Goal: Task Accomplishment & Management: Manage account settings

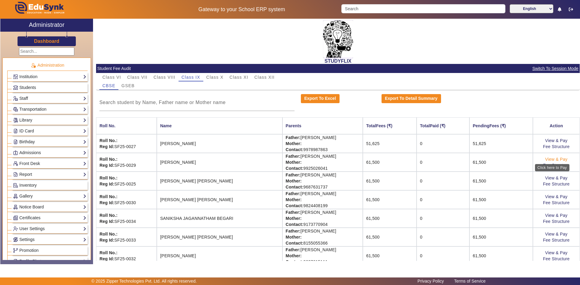
click at [546, 160] on link "View & Pay" at bounding box center [556, 159] width 22 height 5
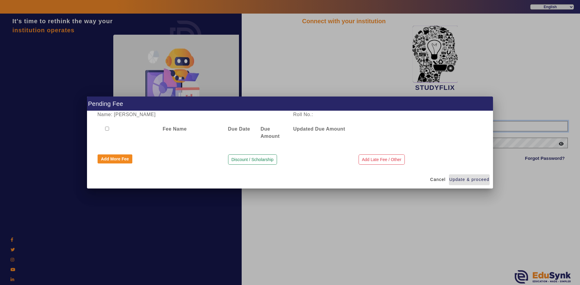
type input "6354922771"
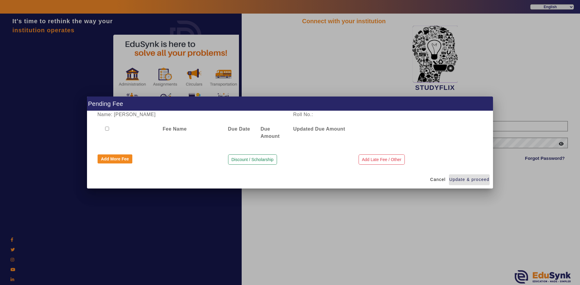
click at [527, 146] on div at bounding box center [290, 142] width 580 height 285
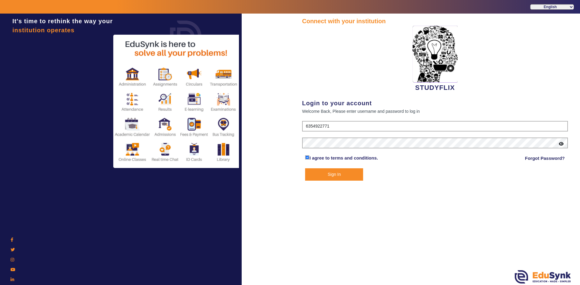
click at [350, 172] on button "Sign In" at bounding box center [334, 174] width 58 height 12
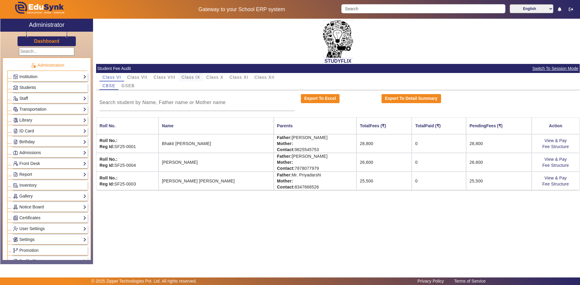
click at [196, 77] on span "Class IX" at bounding box center [190, 77] width 19 height 4
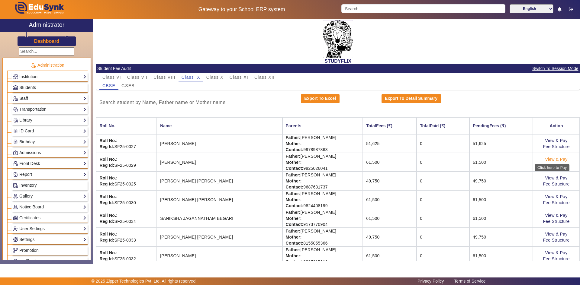
click at [545, 159] on link "View & Pay" at bounding box center [556, 159] width 22 height 5
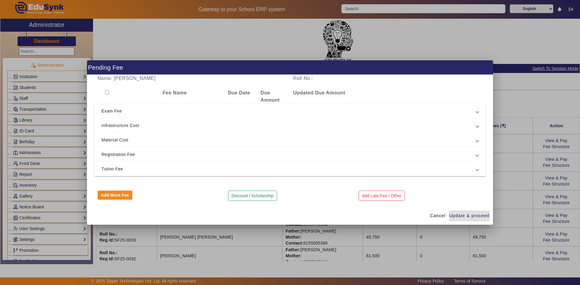
click at [107, 90] on div at bounding box center [126, 96] width 65 height 14
click at [107, 92] on input "checkbox" at bounding box center [107, 93] width 4 height 4
checkbox input "true"
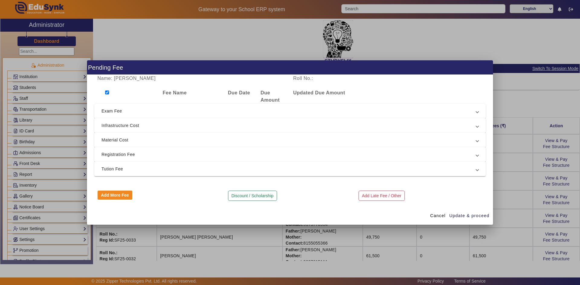
checkbox input "true"
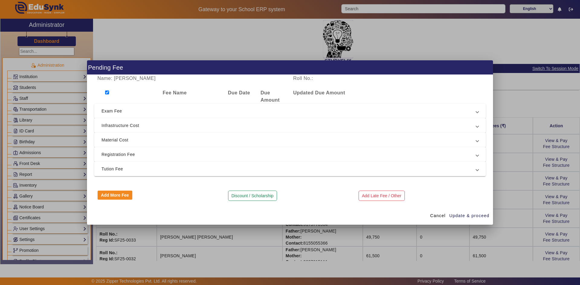
checkbox input "true"
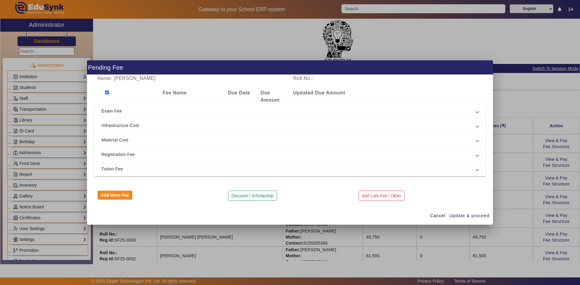
checkbox input "true"
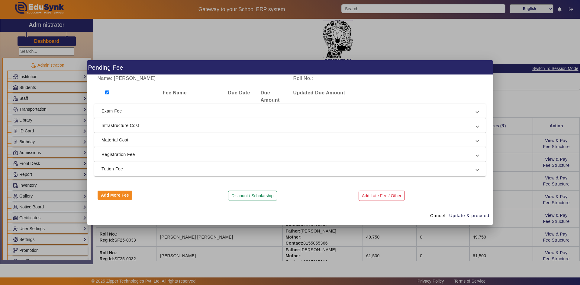
click at [128, 170] on span "Tution Fee" at bounding box center [288, 168] width 374 height 7
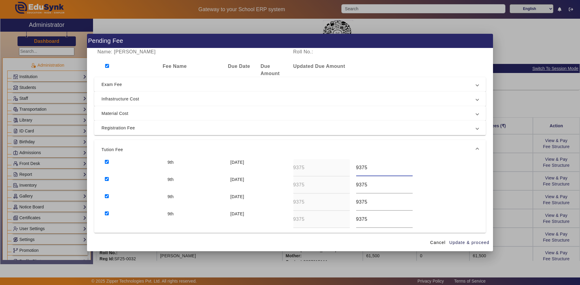
drag, startPoint x: 367, startPoint y: 169, endPoint x: 345, endPoint y: 168, distance: 21.5
click at [348, 170] on div "9th 10 Apr 2025 9375 9375" at bounding box center [289, 167] width 377 height 17
type input "4900"
drag, startPoint x: 369, startPoint y: 185, endPoint x: 348, endPoint y: 184, distance: 20.9
click at [348, 184] on div "9th 10 Jul 2025 9375 9375" at bounding box center [289, 185] width 377 height 17
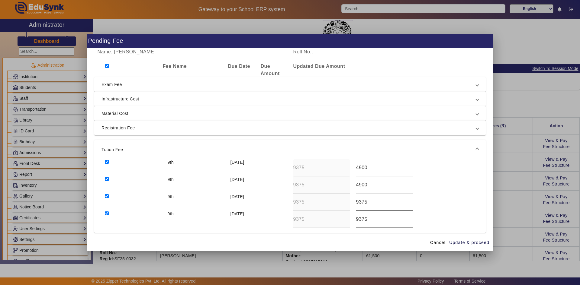
type input "4900"
click at [343, 203] on div "9th 10 Oct 2025 9375 9375" at bounding box center [289, 202] width 377 height 17
type input "4900"
drag, startPoint x: 371, startPoint y: 220, endPoint x: 349, endPoint y: 220, distance: 21.4
click at [349, 220] on div "9th 10 Dec 2025 9375 9375" at bounding box center [289, 219] width 377 height 17
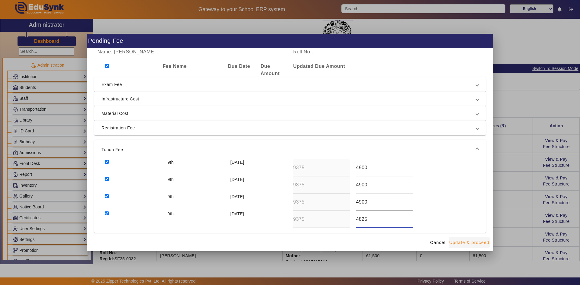
type input "4825"
click at [458, 242] on span "Update & proceed" at bounding box center [469, 243] width 40 height 6
type input "4900"
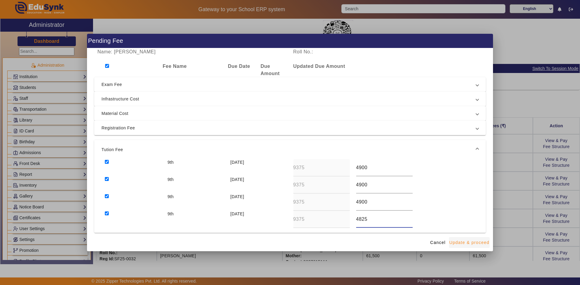
type input "4825"
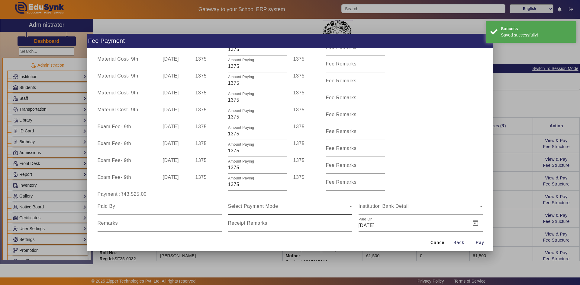
scroll to position [193, 0]
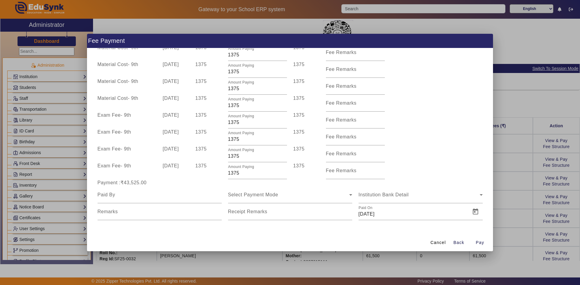
click at [500, 213] on div at bounding box center [290, 142] width 580 height 285
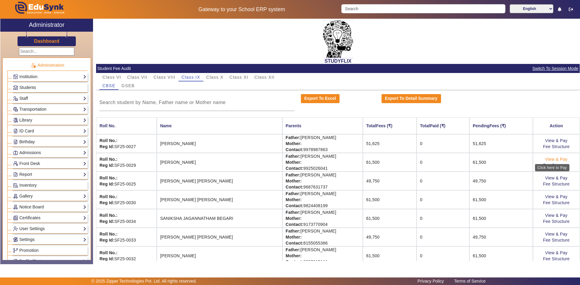
click at [550, 160] on link "View & Pay" at bounding box center [556, 159] width 22 height 5
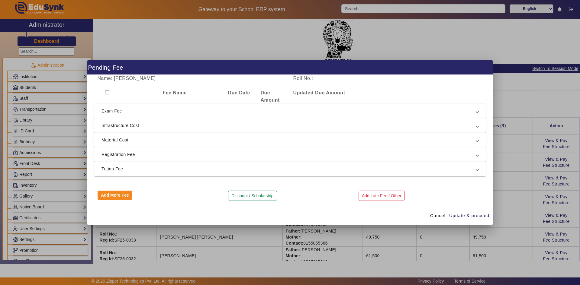
click at [106, 93] on input "checkbox" at bounding box center [107, 93] width 4 height 4
checkbox input "true"
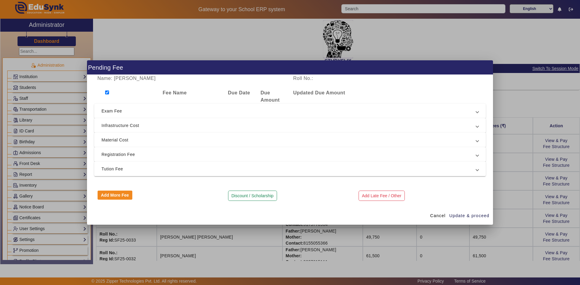
checkbox input "true"
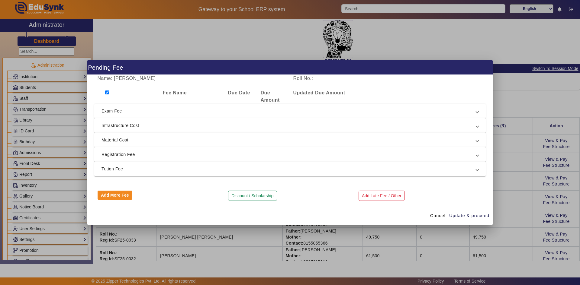
checkbox input "true"
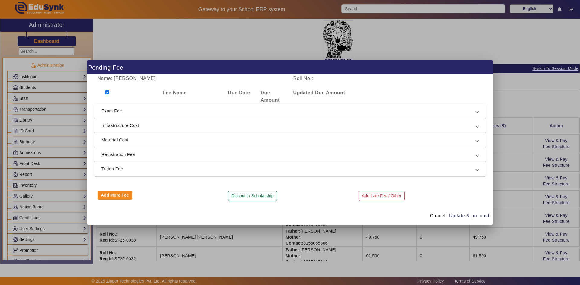
checkbox input "true"
click at [118, 169] on span "Tution Fee" at bounding box center [288, 168] width 374 height 7
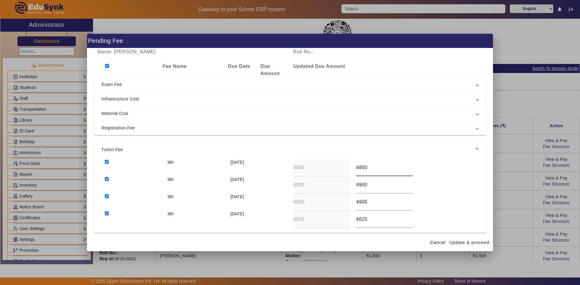
click at [359, 169] on input "4900" at bounding box center [384, 167] width 56 height 7
click at [358, 221] on input "4825" at bounding box center [384, 219] width 56 height 7
drag, startPoint x: 354, startPoint y: 169, endPoint x: 372, endPoint y: 168, distance: 18.4
click at [372, 168] on input "4900" at bounding box center [384, 167] width 56 height 7
type input "5025"
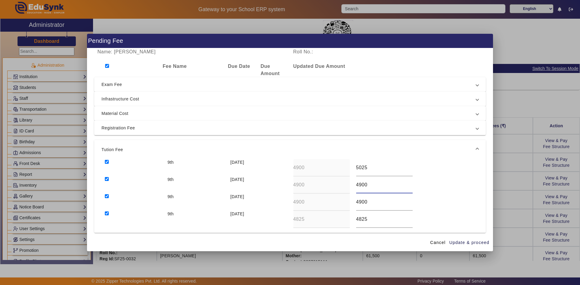
drag, startPoint x: 365, startPoint y: 185, endPoint x: 352, endPoint y: 185, distance: 13.6
click at [353, 185] on div "4900" at bounding box center [384, 185] width 63 height 17
type input "5025"
drag, startPoint x: 361, startPoint y: 202, endPoint x: 354, endPoint y: 202, distance: 6.6
click at [356, 202] on input "4900" at bounding box center [384, 202] width 56 height 7
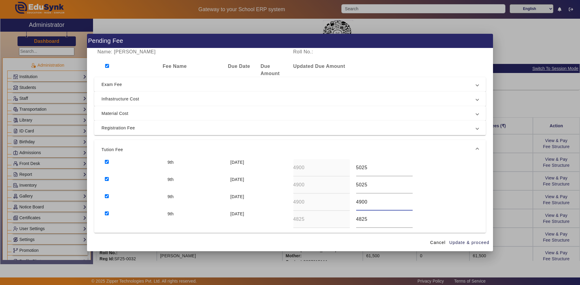
click at [345, 204] on div "9th 10 Oct 2025 4900 4900" at bounding box center [289, 202] width 377 height 17
type input "5025"
click at [344, 220] on div "9th 10 Dec 2025 4825 4825" at bounding box center [289, 219] width 377 height 17
type input "5050"
click at [459, 243] on span "Update & proceed" at bounding box center [469, 243] width 40 height 6
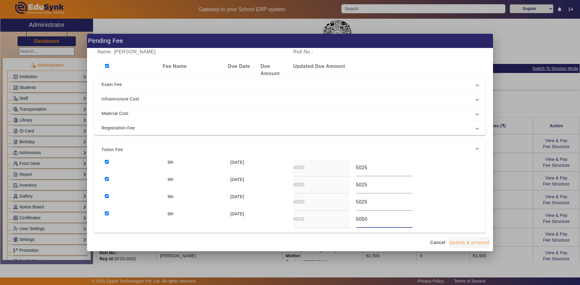
type input "5025"
type input "5050"
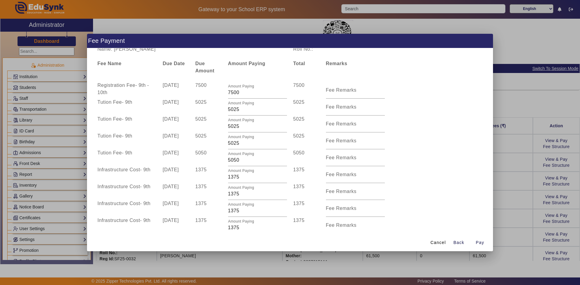
scroll to position [0, 0]
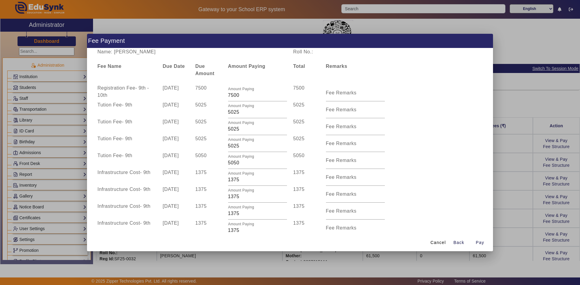
click at [524, 152] on div at bounding box center [290, 142] width 580 height 285
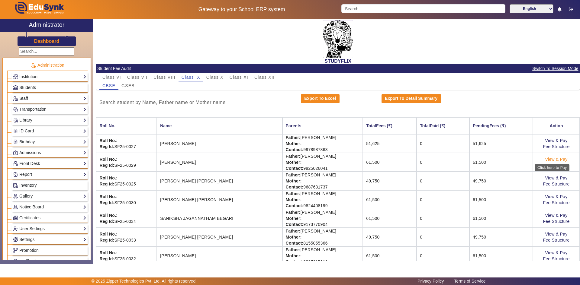
click at [553, 159] on link "View & Pay" at bounding box center [556, 159] width 22 height 5
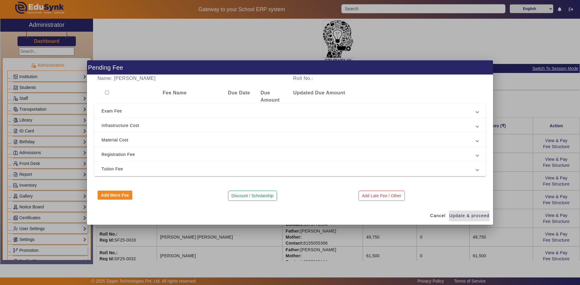
click at [168, 168] on span "Tution Fee" at bounding box center [288, 168] width 374 height 7
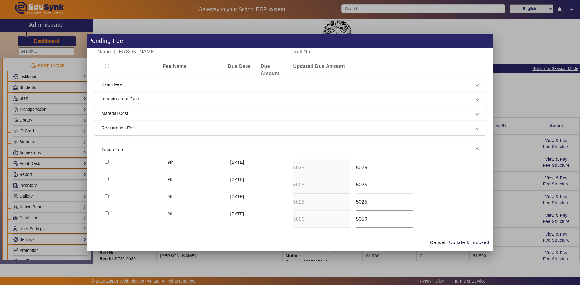
click at [522, 148] on div at bounding box center [290, 142] width 580 height 285
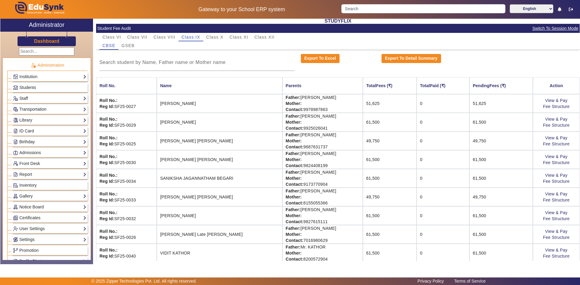
scroll to position [46, 0]
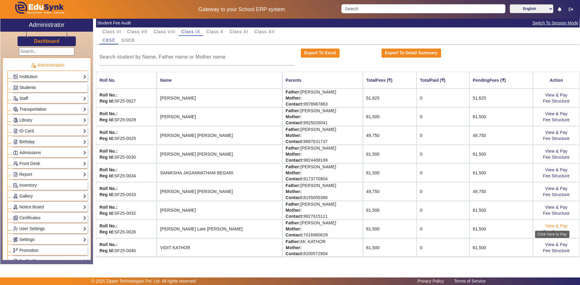
click at [550, 226] on link "View & Pay" at bounding box center [556, 226] width 22 height 5
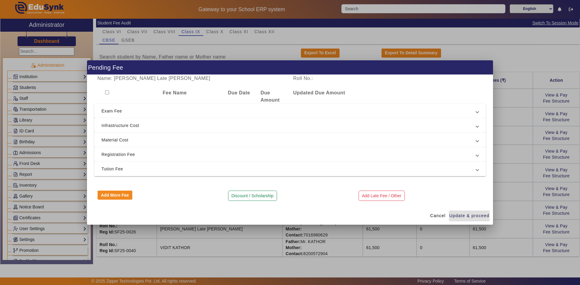
click at [107, 92] on input "checkbox" at bounding box center [107, 93] width 4 height 4
checkbox input "true"
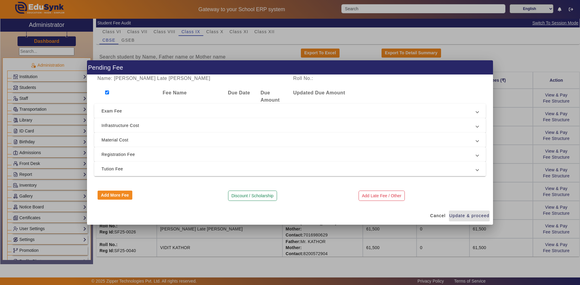
checkbox input "true"
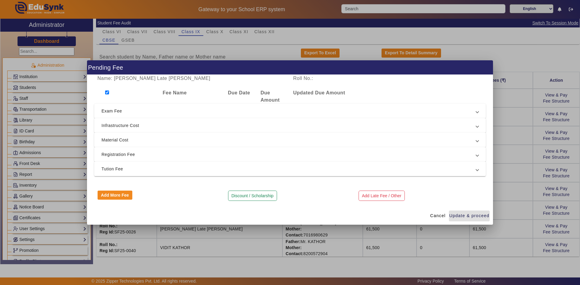
checkbox input "true"
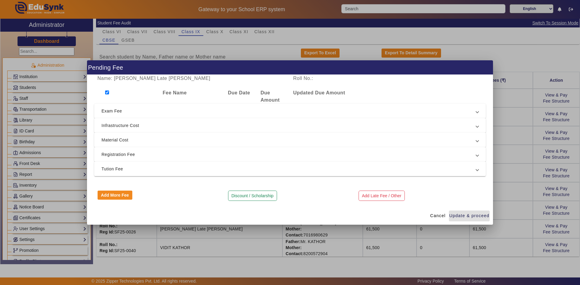
checkbox input "true"
click at [116, 168] on span "Tution Fee" at bounding box center [288, 168] width 374 height 7
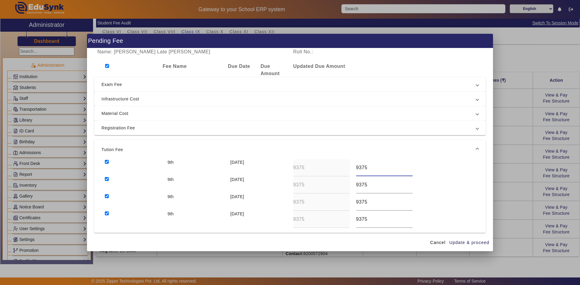
drag, startPoint x: 370, startPoint y: 170, endPoint x: 349, endPoint y: 171, distance: 21.8
click at [349, 171] on div "9th 10 Apr 2025 9375 9375" at bounding box center [289, 167] width 377 height 17
type input "5025"
click at [342, 185] on div "9th 10 Jul 2025 9375 9375" at bounding box center [289, 185] width 377 height 17
type input "5025"
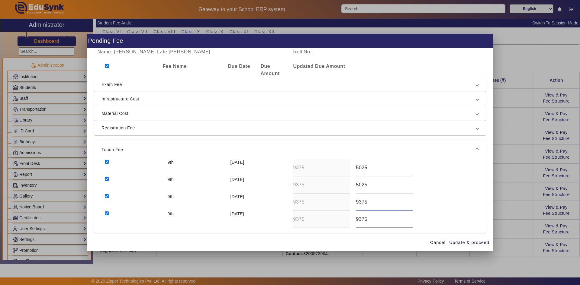
click at [336, 200] on div "9th 10 Oct 2025 9375 9375" at bounding box center [289, 202] width 377 height 17
type input "5025"
click at [346, 218] on div "9th 10 Dec 2025 9375 9375" at bounding box center [289, 219] width 377 height 17
type input "5050"
click at [463, 243] on span "Update & proceed" at bounding box center [469, 243] width 40 height 6
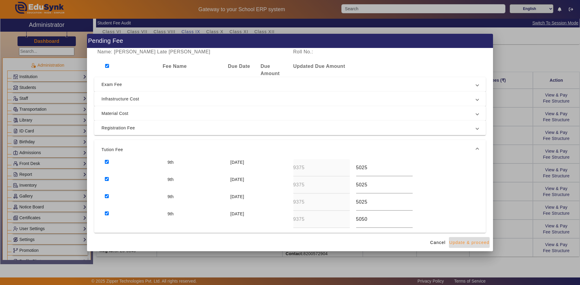
type input "5025"
type input "5050"
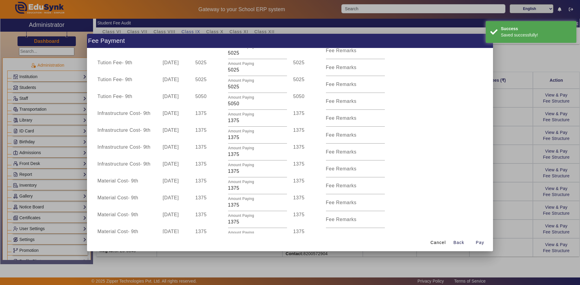
scroll to position [181, 0]
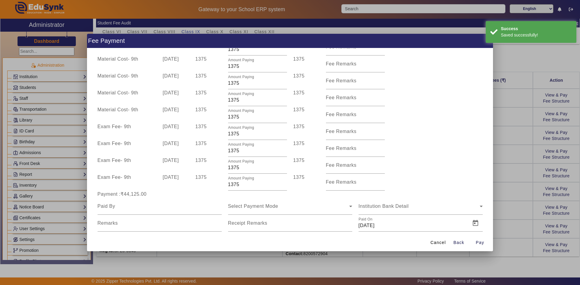
click at [510, 157] on div at bounding box center [290, 142] width 580 height 285
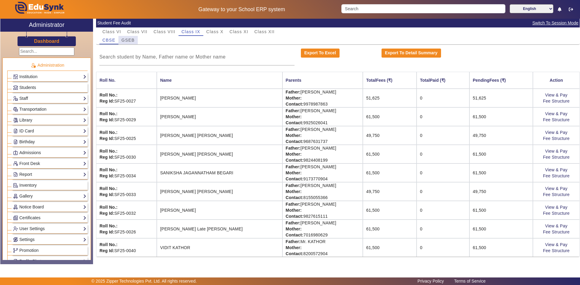
click at [127, 39] on span "GSEB" at bounding box center [127, 40] width 13 height 4
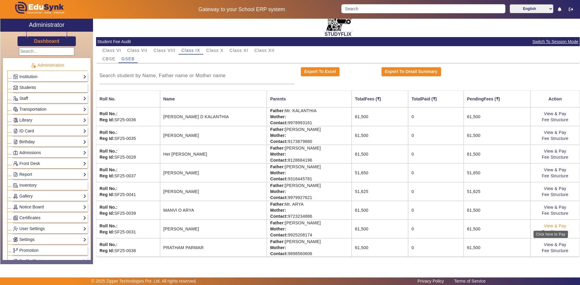
click at [550, 227] on link "View & Pay" at bounding box center [555, 226] width 22 height 5
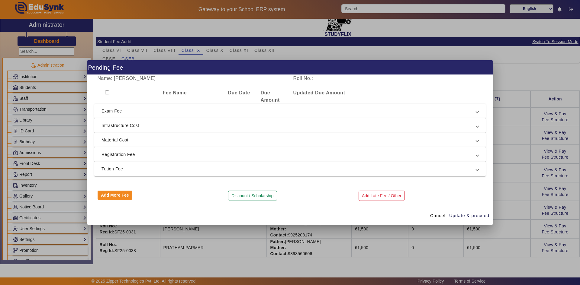
click at [107, 92] on input "checkbox" at bounding box center [107, 93] width 4 height 4
checkbox input "true"
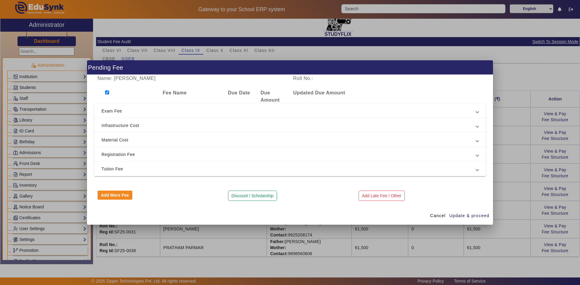
checkbox input "true"
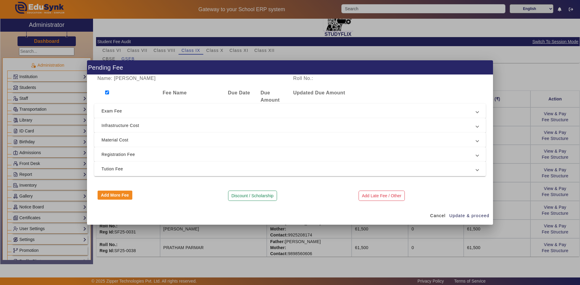
checkbox input "true"
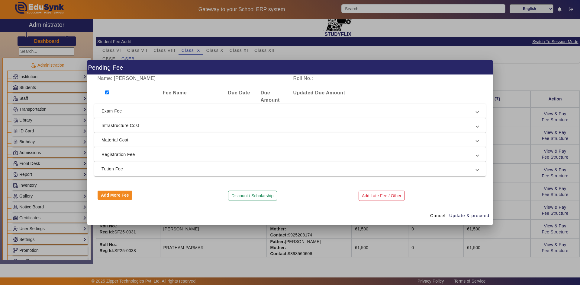
checkbox input "true"
click at [116, 167] on span "Tution Fee" at bounding box center [288, 168] width 374 height 7
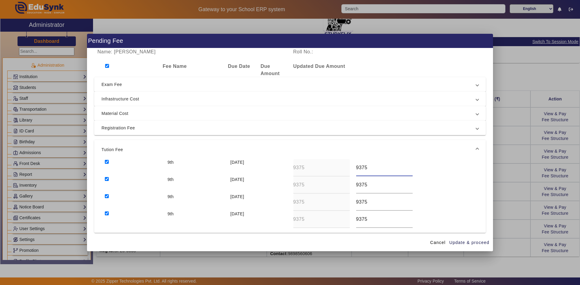
drag, startPoint x: 368, startPoint y: 169, endPoint x: 348, endPoint y: 169, distance: 19.6
click at [348, 169] on div "9th 10 Apr 2025 9375 9375" at bounding box center [289, 167] width 377 height 17
drag, startPoint x: 376, startPoint y: 168, endPoint x: 350, endPoint y: 169, distance: 26.0
click at [350, 169] on div "9th 10 Apr 2025 9375 5800" at bounding box center [289, 167] width 377 height 17
type input "5800"
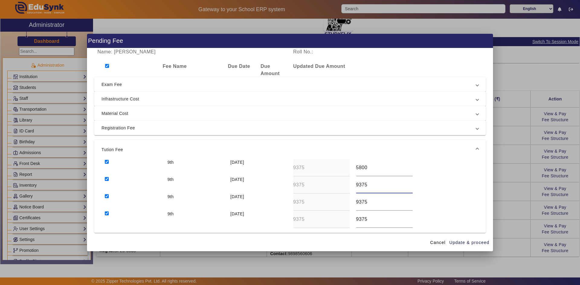
click at [344, 188] on div "9th 10 Jul 2025 9375 9375" at bounding box center [289, 185] width 377 height 17
paste input "5800"
type input "5800"
click at [344, 206] on div "9th 10 Oct 2025 9375 9375" at bounding box center [289, 202] width 377 height 17
paste input "5800"
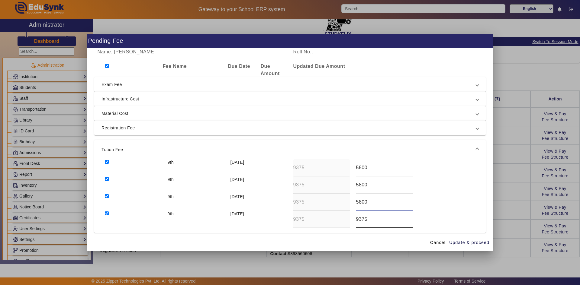
type input "5800"
click at [337, 218] on div "9th 10 Dec 2025 9375 9375" at bounding box center [289, 219] width 377 height 17
paste input "5800"
type input "5800"
click at [359, 184] on input "5800" at bounding box center [384, 184] width 56 height 7
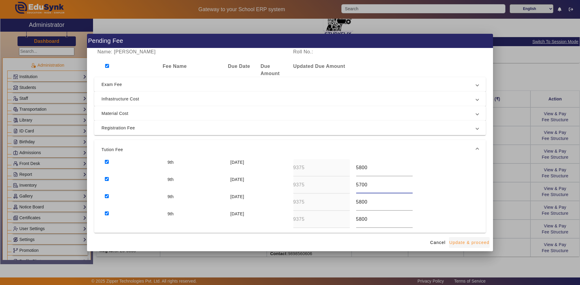
type input "5700"
click at [461, 244] on span "Update & proceed" at bounding box center [469, 243] width 40 height 6
type input "5800"
type input "5700"
type input "5800"
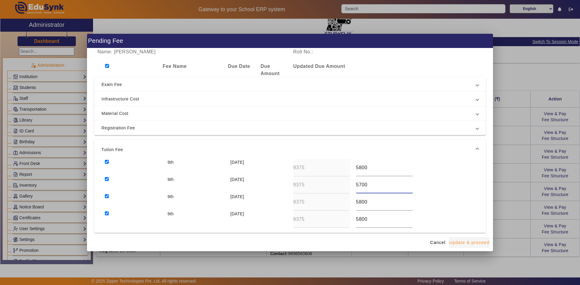
type input "5800"
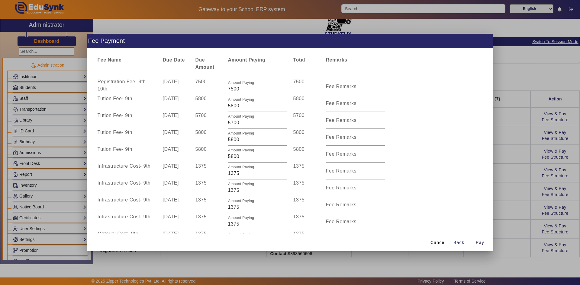
scroll to position [0, 0]
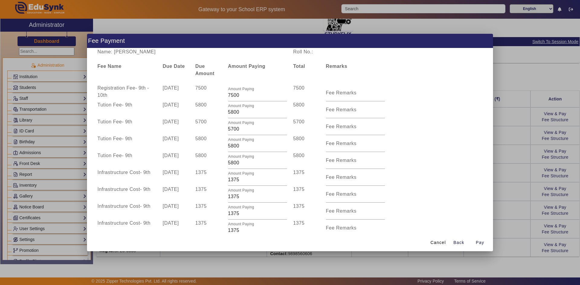
click at [514, 151] on div at bounding box center [290, 142] width 580 height 285
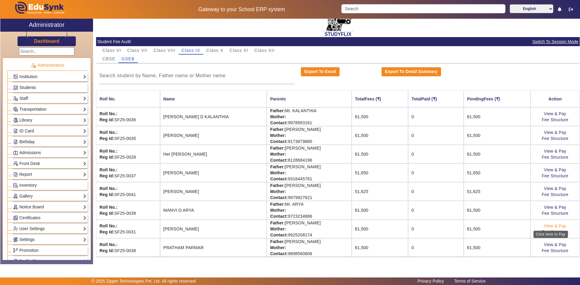
click at [553, 226] on link "View & Pay" at bounding box center [555, 226] width 22 height 5
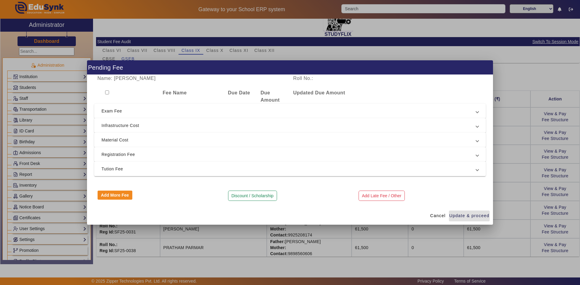
click at [108, 92] on input "checkbox" at bounding box center [107, 93] width 4 height 4
checkbox input "true"
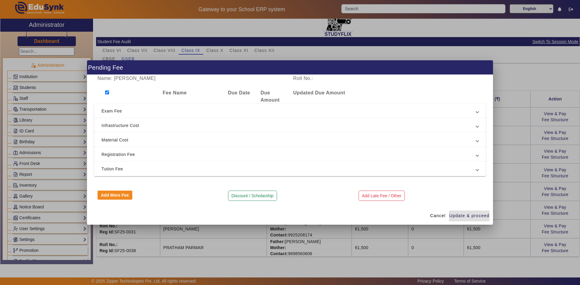
checkbox input "true"
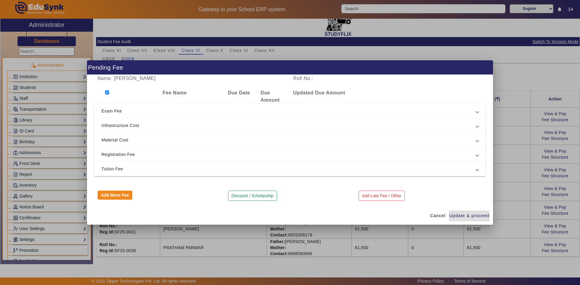
checkbox input "true"
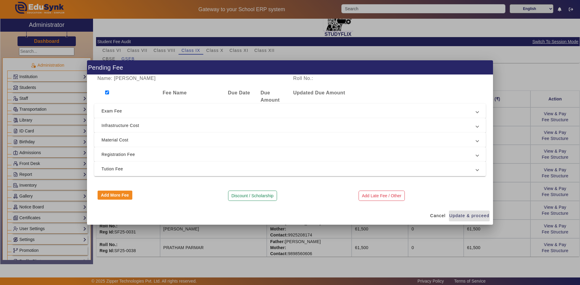
checkbox input "true"
click at [148, 168] on span "Tution Fee" at bounding box center [288, 168] width 374 height 7
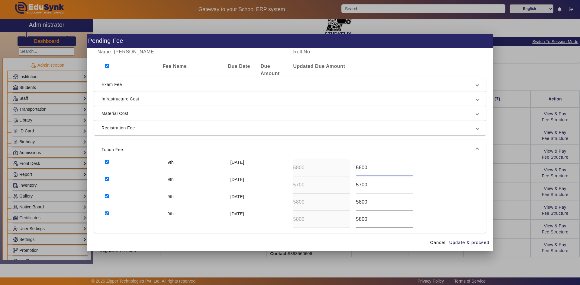
click at [358, 170] on input "5800" at bounding box center [384, 167] width 56 height 7
drag, startPoint x: 354, startPoint y: 168, endPoint x: 372, endPoint y: 168, distance: 18.7
click at [372, 168] on input "5800" at bounding box center [384, 167] width 56 height 7
drag, startPoint x: 372, startPoint y: 164, endPoint x: 348, endPoint y: 166, distance: 23.9
click at [348, 166] on div "9th 10 Apr 2025 5800 6100" at bounding box center [289, 167] width 377 height 17
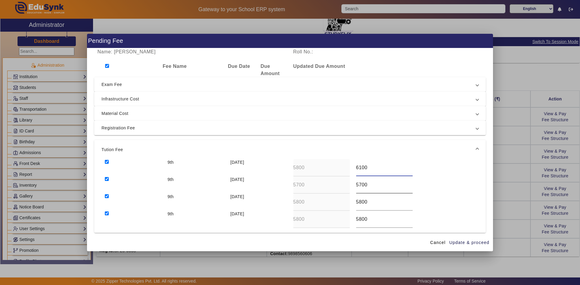
type input "6100"
click at [339, 182] on div "9th 10 Jul 2025 5700 5700" at bounding box center [289, 185] width 377 height 17
paste input "61"
type input "6100"
drag, startPoint x: 367, startPoint y: 204, endPoint x: 352, endPoint y: 205, distance: 14.8
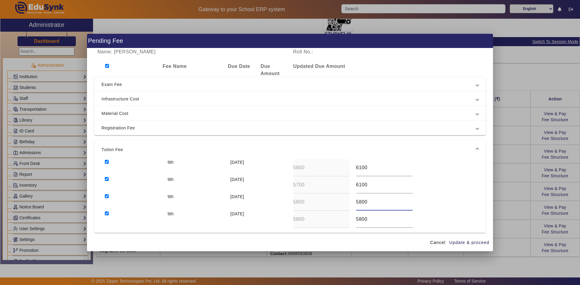
click at [353, 205] on div "5800" at bounding box center [384, 202] width 63 height 17
paste input "61"
type input "6100"
drag, startPoint x: 369, startPoint y: 221, endPoint x: 351, endPoint y: 222, distance: 17.6
click at [353, 222] on div "5800" at bounding box center [384, 219] width 63 height 17
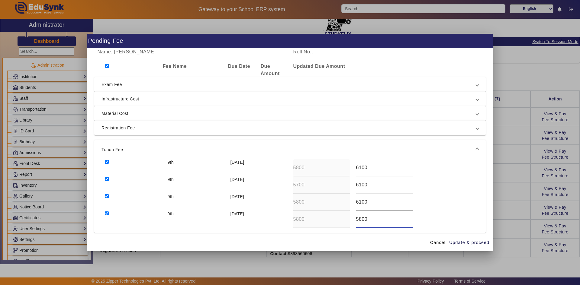
paste input "61"
type input "6100"
click at [455, 242] on span "Update & proceed" at bounding box center [469, 243] width 40 height 6
type input "6100"
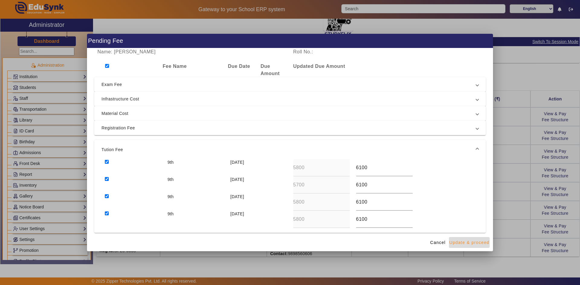
type input "6100"
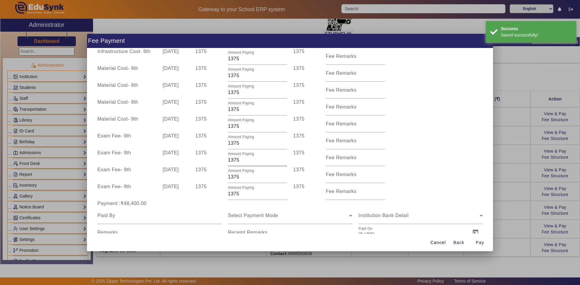
scroll to position [193, 0]
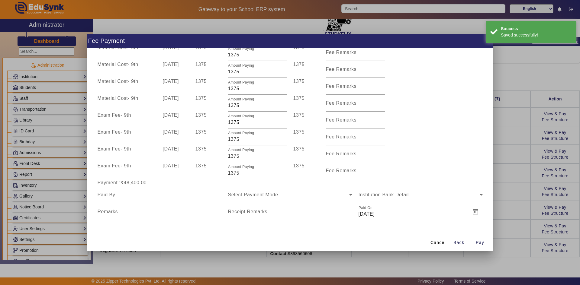
click at [500, 189] on div at bounding box center [290, 142] width 580 height 285
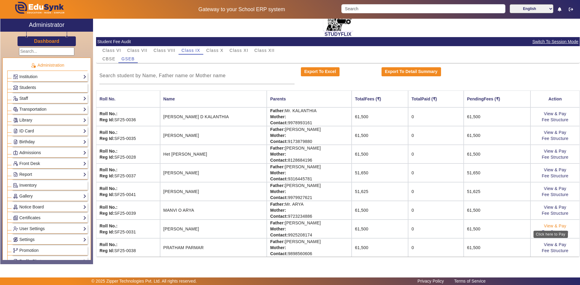
click at [551, 227] on link "View & Pay" at bounding box center [555, 226] width 22 height 5
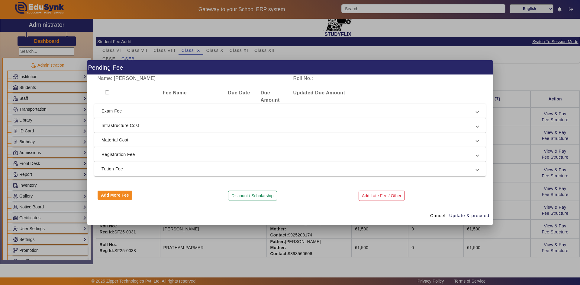
click at [107, 90] on div at bounding box center [126, 96] width 65 height 14
click at [107, 93] on input "checkbox" at bounding box center [107, 93] width 4 height 4
checkbox input "true"
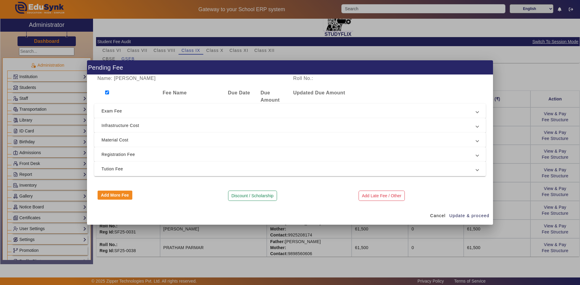
checkbox input "true"
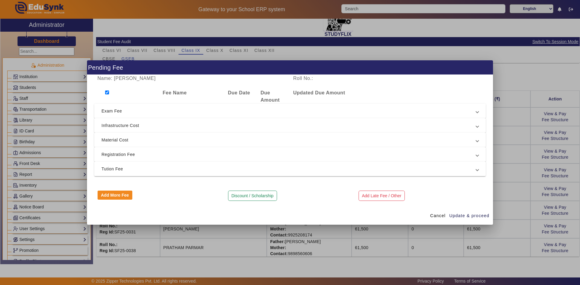
checkbox input "true"
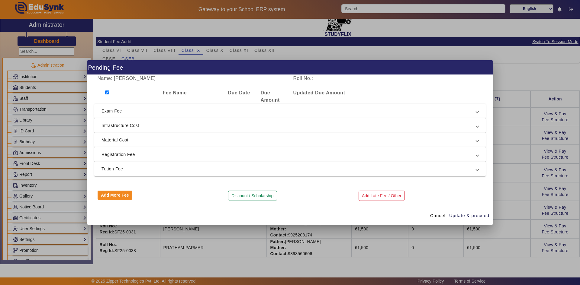
checkbox input "true"
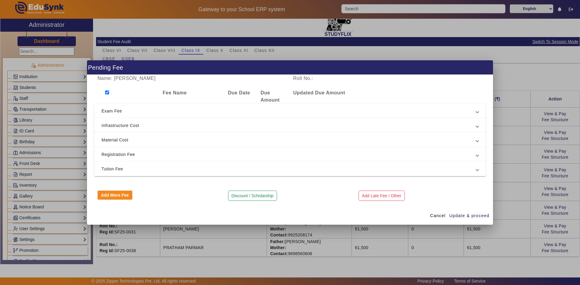
click at [113, 170] on span "Tution Fee" at bounding box center [288, 168] width 374 height 7
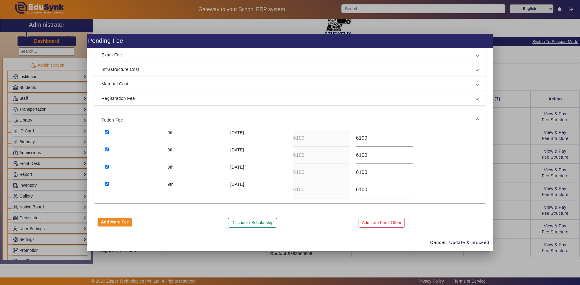
scroll to position [30, 0]
click at [359, 137] on input "6100" at bounding box center [384, 137] width 56 height 7
type input "6300"
click at [358, 156] on input "6100" at bounding box center [384, 155] width 56 height 7
type input "6300"
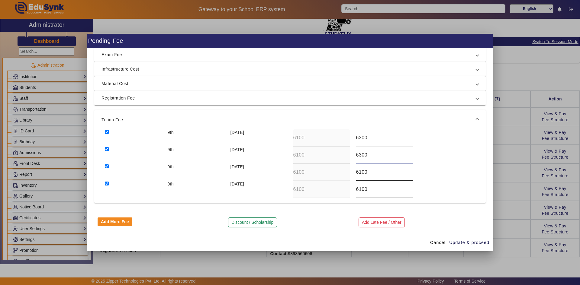
click at [359, 174] on input "6100" at bounding box center [384, 172] width 56 height 7
type input "6300"
click at [358, 188] on input "6100" at bounding box center [384, 189] width 56 height 7
type input "6200"
click at [458, 244] on span "Update & proceed" at bounding box center [469, 243] width 40 height 6
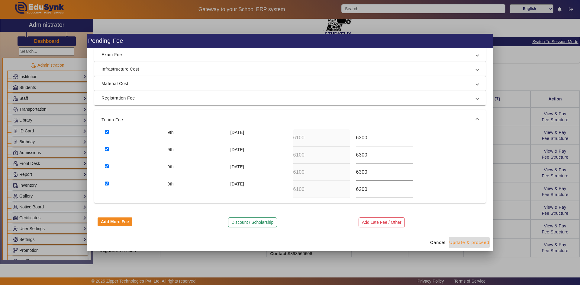
type input "6300"
type input "6200"
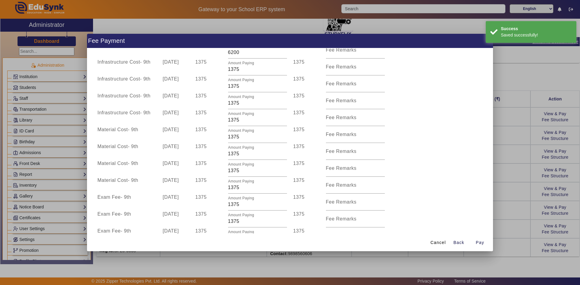
scroll to position [181, 0]
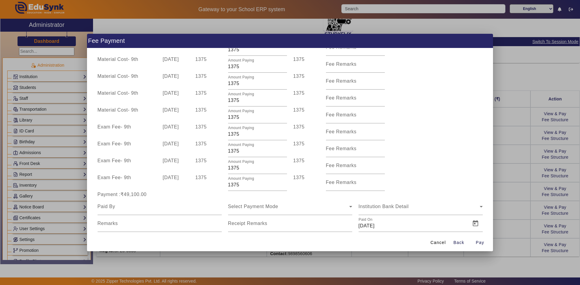
click at [502, 209] on div at bounding box center [290, 142] width 580 height 285
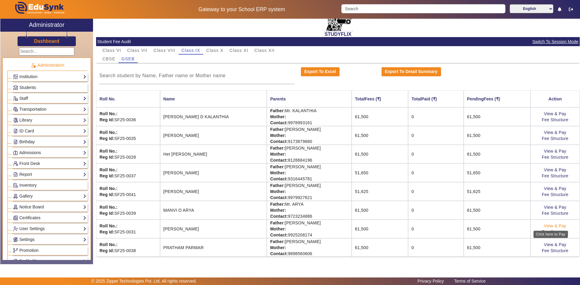
click at [547, 228] on link "View & Pay" at bounding box center [555, 226] width 22 height 5
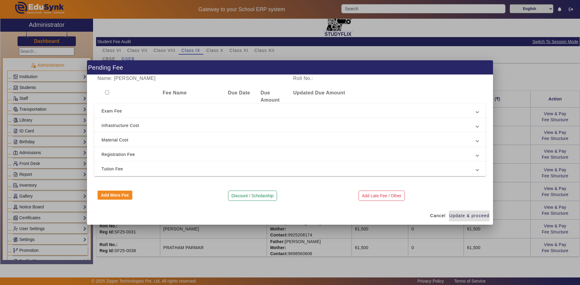
click at [107, 93] on input "checkbox" at bounding box center [107, 93] width 4 height 4
checkbox input "true"
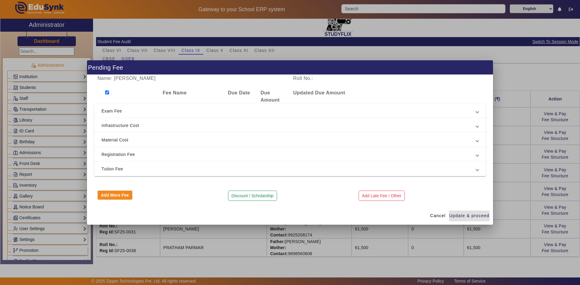
checkbox input "true"
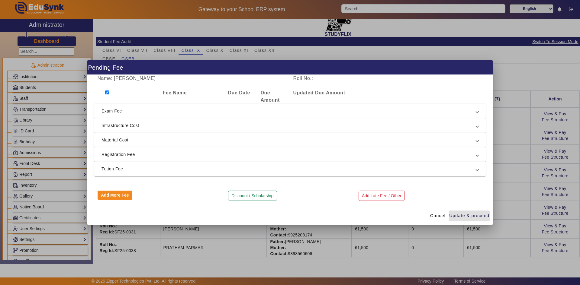
checkbox input "true"
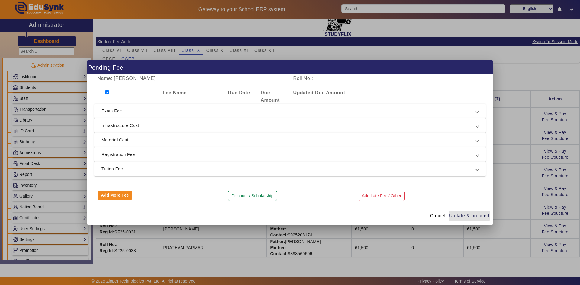
checkbox input "true"
click at [118, 166] on span "Tution Fee" at bounding box center [288, 168] width 374 height 7
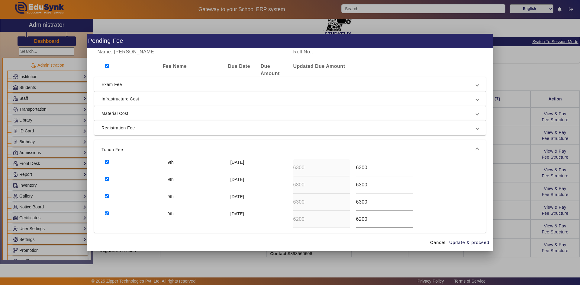
click at [358, 168] on input "6300" at bounding box center [384, 167] width 56 height 7
click at [361, 168] on input "6400" at bounding box center [384, 167] width 56 height 7
type input "6450"
drag, startPoint x: 357, startPoint y: 183, endPoint x: 368, endPoint y: 183, distance: 11.2
click at [368, 183] on input "6300" at bounding box center [384, 184] width 56 height 7
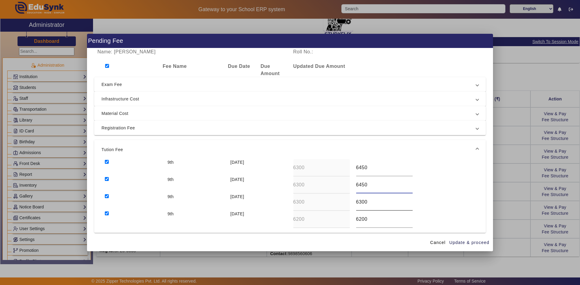
type input "6450"
drag, startPoint x: 357, startPoint y: 200, endPoint x: 370, endPoint y: 200, distance: 13.0
click at [370, 200] on input "6300" at bounding box center [384, 202] width 56 height 7
type input "6450"
click at [463, 242] on span "Update & proceed" at bounding box center [469, 243] width 40 height 6
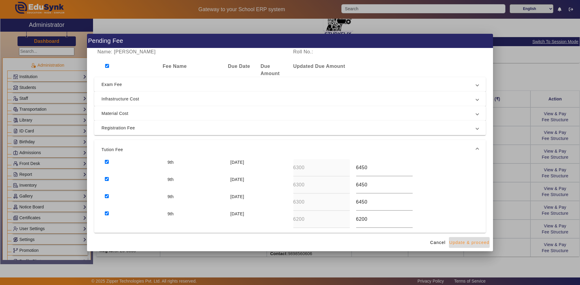
type input "6450"
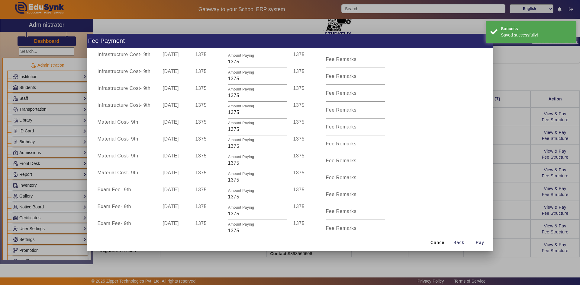
scroll to position [181, 0]
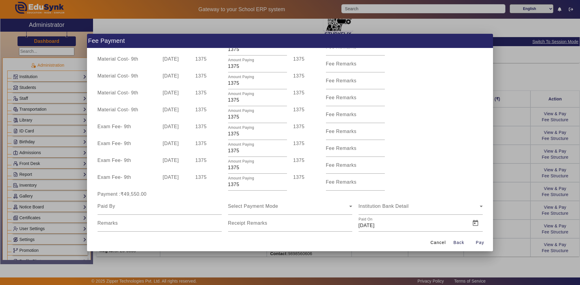
click at [501, 213] on div at bounding box center [290, 142] width 580 height 285
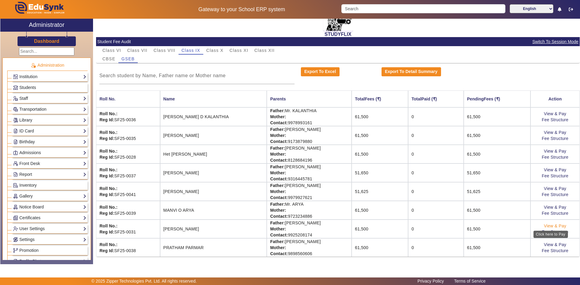
click at [544, 227] on link "View & Pay" at bounding box center [555, 226] width 22 height 5
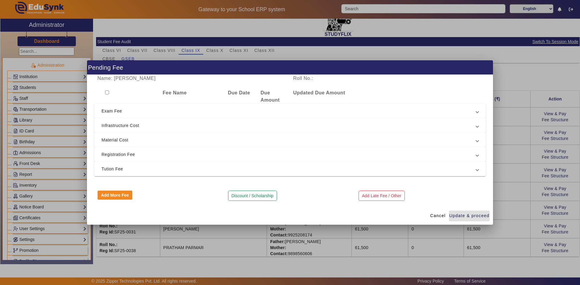
click at [112, 170] on span "Tution Fee" at bounding box center [288, 168] width 374 height 7
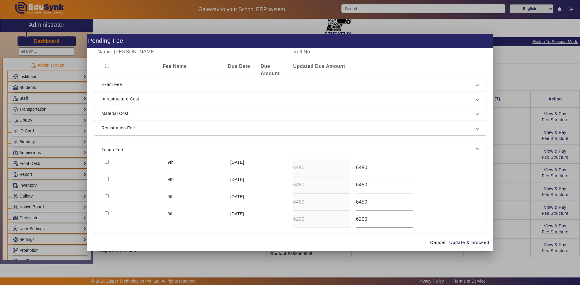
click at [106, 65] on input "checkbox" at bounding box center [107, 66] width 4 height 4
checkbox input "true"
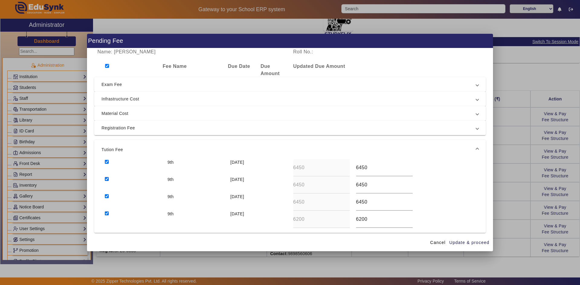
checkbox input "true"
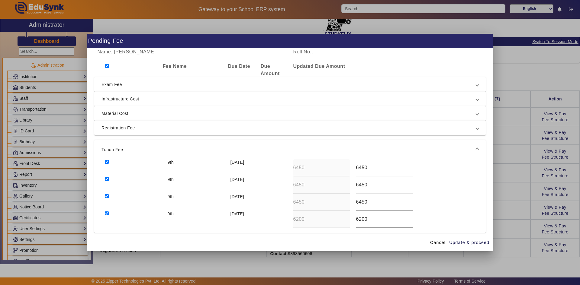
checkbox input "true"
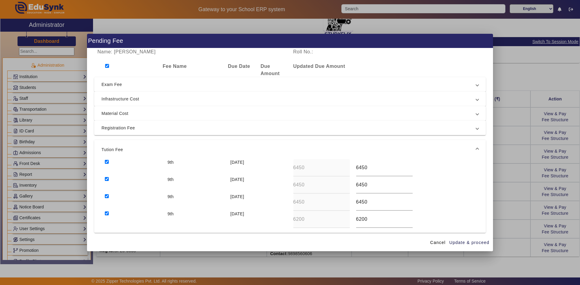
checkbox input "true"
drag, startPoint x: 357, startPoint y: 220, endPoint x: 377, endPoint y: 220, distance: 19.6
click at [377, 220] on input "6200" at bounding box center [384, 219] width 56 height 7
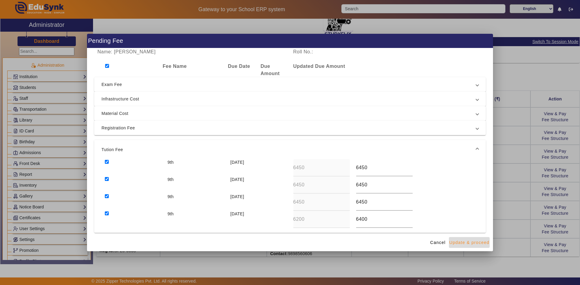
click at [469, 245] on span "Update & proceed" at bounding box center [469, 243] width 40 height 6
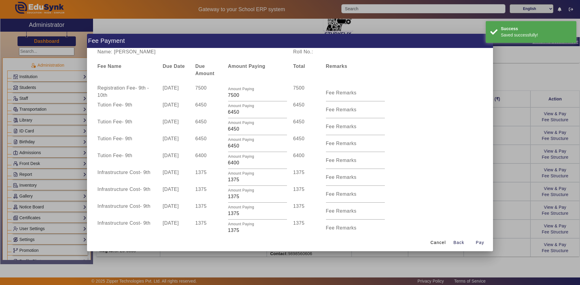
click at [543, 197] on div at bounding box center [290, 142] width 580 height 285
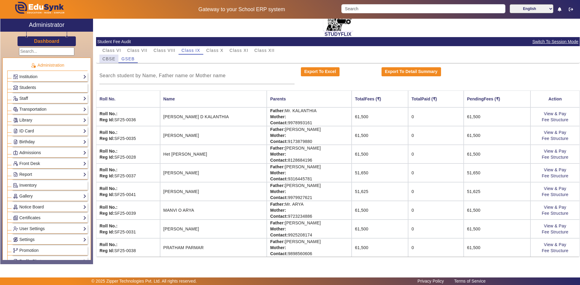
click at [109, 60] on span "CBSE" at bounding box center [108, 59] width 13 height 4
click at [126, 59] on span "GSEB" at bounding box center [127, 59] width 13 height 4
click at [104, 56] on span "CBSE" at bounding box center [108, 59] width 13 height 8
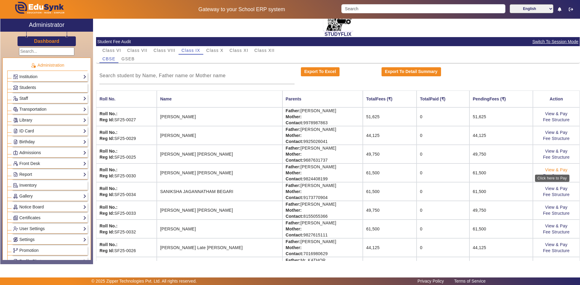
click at [550, 170] on link "View & Pay" at bounding box center [556, 170] width 22 height 5
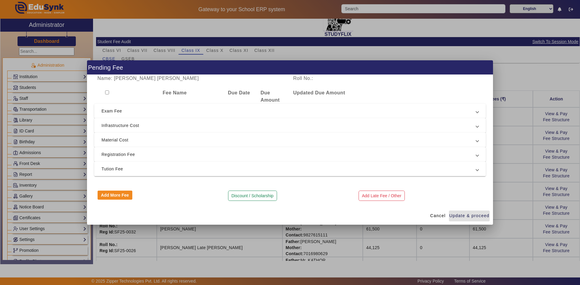
click at [107, 93] on input "checkbox" at bounding box center [107, 93] width 4 height 4
click at [127, 171] on span "Tution Fee" at bounding box center [288, 168] width 374 height 7
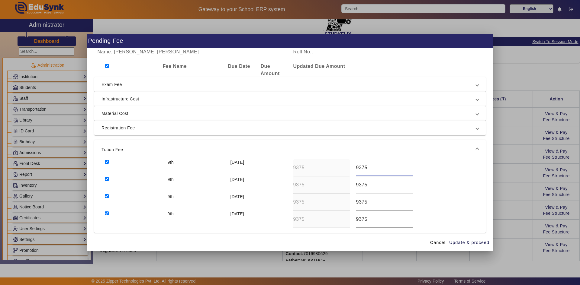
drag, startPoint x: 365, startPoint y: 168, endPoint x: 348, endPoint y: 168, distance: 17.8
click at [348, 168] on div "9th 10 Apr 2025 9375 9375" at bounding box center [289, 167] width 377 height 17
drag, startPoint x: 362, startPoint y: 166, endPoint x: 349, endPoint y: 166, distance: 12.7
click at [349, 166] on div "9th 10 Apr 2025 9375 4600" at bounding box center [289, 167] width 377 height 17
drag, startPoint x: 373, startPoint y: 187, endPoint x: 353, endPoint y: 187, distance: 20.5
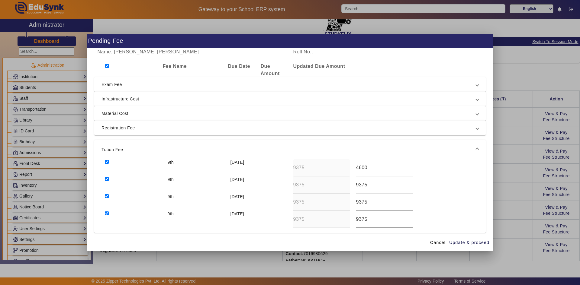
click at [353, 187] on div "9375" at bounding box center [384, 185] width 63 height 17
paste input "4600"
drag, startPoint x: 373, startPoint y: 200, endPoint x: 349, endPoint y: 202, distance: 23.9
click at [349, 202] on div "9th 10 Oct 2025 9375 9375" at bounding box center [289, 202] width 377 height 17
paste input "4600"
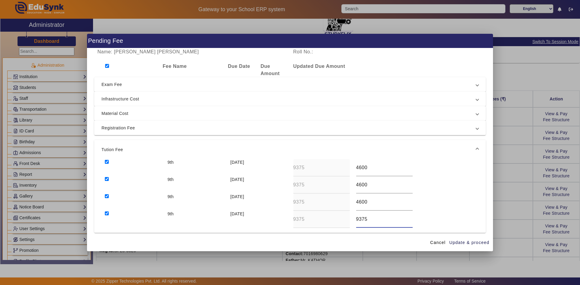
click at [344, 221] on div "9th 10 Dec 2025 9375 9375" at bounding box center [289, 219] width 377 height 17
paste input "4600"
click at [460, 240] on span "Update & proceed" at bounding box center [469, 243] width 40 height 6
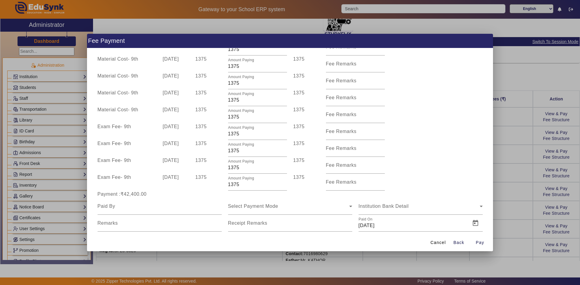
click at [512, 194] on div at bounding box center [290, 142] width 580 height 285
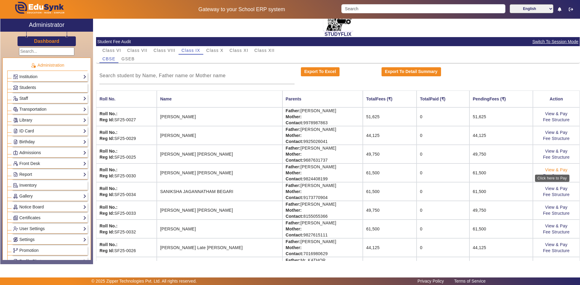
click at [550, 171] on link "View & Pay" at bounding box center [556, 170] width 22 height 5
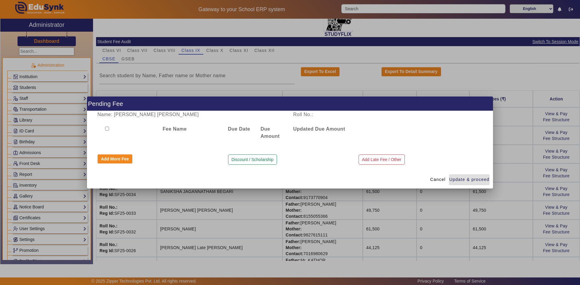
click at [107, 128] on input "checkbox" at bounding box center [107, 129] width 4 height 4
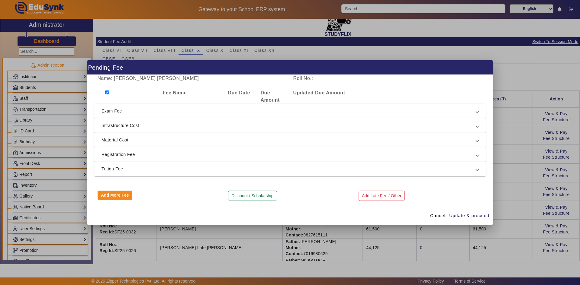
click at [149, 171] on span "Tution Fee" at bounding box center [288, 168] width 374 height 7
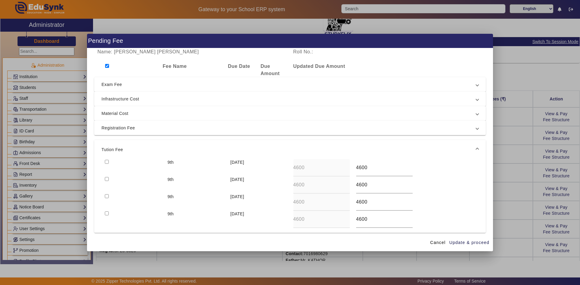
click at [107, 65] on input "checkbox" at bounding box center [107, 66] width 4 height 4
click at [360, 167] on input "4600" at bounding box center [384, 167] width 56 height 7
drag, startPoint x: 367, startPoint y: 184, endPoint x: 350, endPoint y: 184, distance: 17.2
click at [350, 184] on div "9th 10 Jul 2025 4600 4600" at bounding box center [289, 185] width 377 height 17
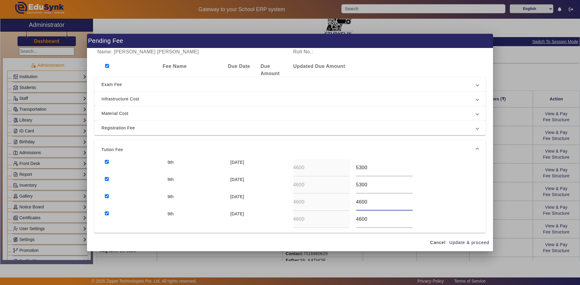
drag, startPoint x: 373, startPoint y: 201, endPoint x: 352, endPoint y: 201, distance: 20.8
click at [353, 202] on div "4600" at bounding box center [384, 202] width 63 height 17
drag, startPoint x: 370, startPoint y: 219, endPoint x: 348, endPoint y: 220, distance: 21.7
click at [348, 220] on div "9th 10 Dec 2025 4600 4600" at bounding box center [289, 219] width 377 height 17
click at [477, 243] on span "Update & proceed" at bounding box center [469, 243] width 40 height 6
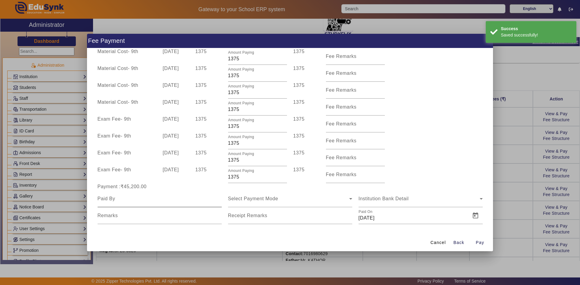
scroll to position [193, 0]
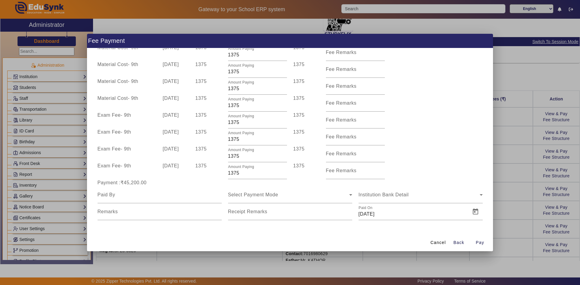
click at [502, 218] on div at bounding box center [290, 142] width 580 height 285
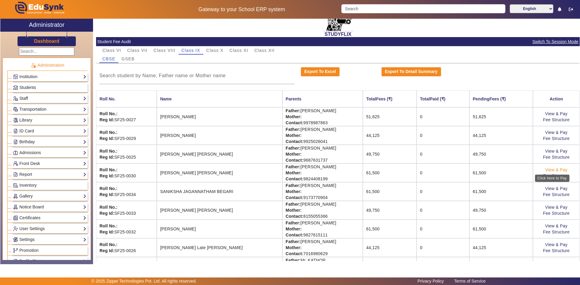
click at [549, 171] on link "View & Pay" at bounding box center [556, 170] width 22 height 5
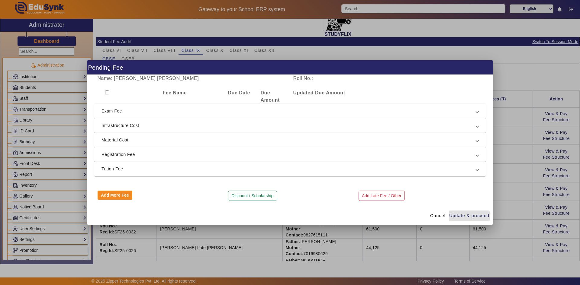
click at [107, 94] on input "checkbox" at bounding box center [107, 93] width 4 height 4
click at [116, 166] on span "Tution Fee" at bounding box center [288, 168] width 374 height 7
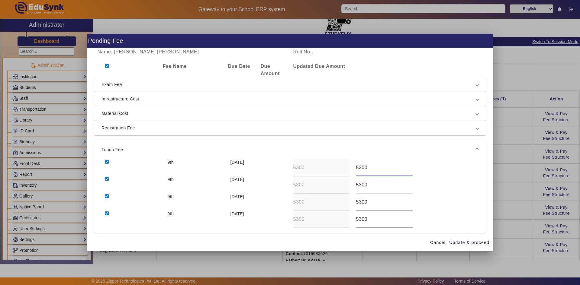
drag, startPoint x: 358, startPoint y: 169, endPoint x: 368, endPoint y: 168, distance: 10.6
click at [368, 168] on input "5300" at bounding box center [384, 167] width 56 height 7
drag, startPoint x: 357, startPoint y: 187, endPoint x: 370, endPoint y: 187, distance: 13.3
click at [370, 187] on input "5300" at bounding box center [384, 184] width 56 height 7
drag, startPoint x: 357, startPoint y: 202, endPoint x: 373, endPoint y: 202, distance: 15.7
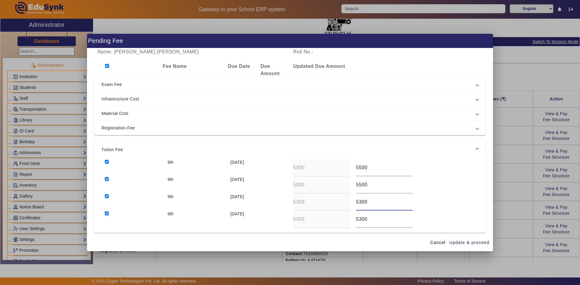
click at [373, 202] on input "5300" at bounding box center [384, 202] width 56 height 7
drag, startPoint x: 357, startPoint y: 220, endPoint x: 370, endPoint y: 220, distance: 13.3
click at [370, 220] on input "5300" at bounding box center [384, 219] width 56 height 7
click at [470, 243] on span "Update & proceed" at bounding box center [469, 243] width 40 height 6
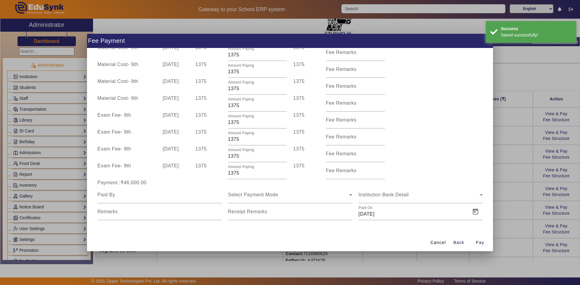
click at [501, 138] on div at bounding box center [290, 142] width 580 height 285
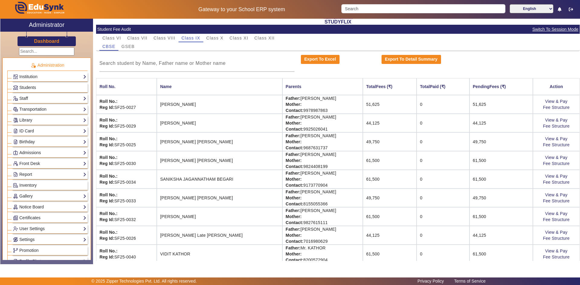
scroll to position [46, 0]
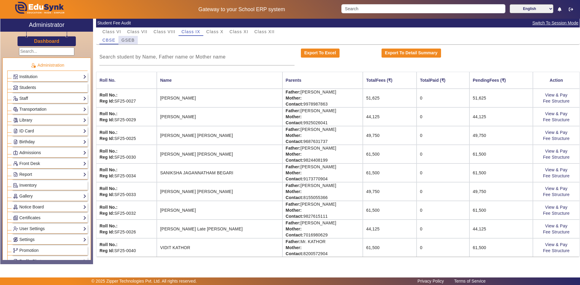
click at [127, 38] on span "GSEB" at bounding box center [127, 40] width 13 height 4
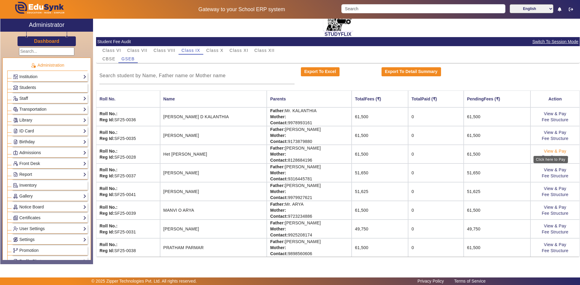
click at [546, 151] on link "View & Pay" at bounding box center [555, 151] width 22 height 5
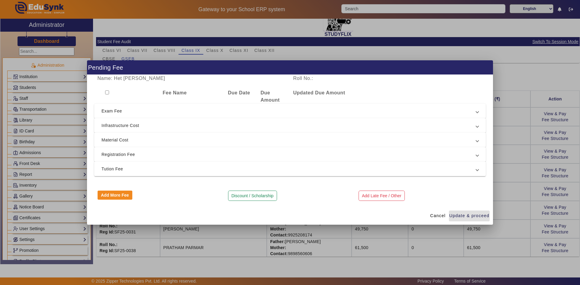
click at [106, 94] on input "checkbox" at bounding box center [107, 93] width 4 height 4
click at [115, 168] on span "Tution Fee" at bounding box center [288, 168] width 374 height 7
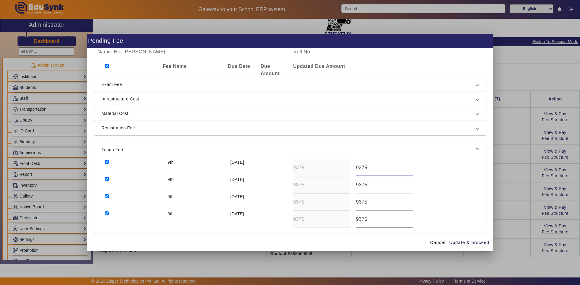
drag, startPoint x: 368, startPoint y: 169, endPoint x: 353, endPoint y: 167, distance: 15.2
click at [353, 167] on div "9375" at bounding box center [384, 167] width 63 height 17
drag, startPoint x: 368, startPoint y: 185, endPoint x: 350, endPoint y: 185, distance: 17.8
click at [350, 185] on div "9th 10 Jul 2025 9375 9375" at bounding box center [289, 185] width 377 height 17
drag, startPoint x: 371, startPoint y: 196, endPoint x: 368, endPoint y: 201, distance: 6.0
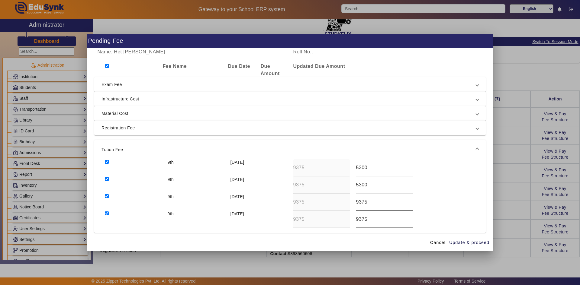
click at [369, 201] on div "9375" at bounding box center [384, 202] width 56 height 17
click at [347, 203] on div "9th 10 Oct 2025 9375 9375" at bounding box center [289, 202] width 377 height 17
click at [347, 219] on div "9th 10 Dec 2025 9375 9375" at bounding box center [289, 219] width 377 height 17
click at [455, 242] on span "Update & proceed" at bounding box center [469, 243] width 40 height 6
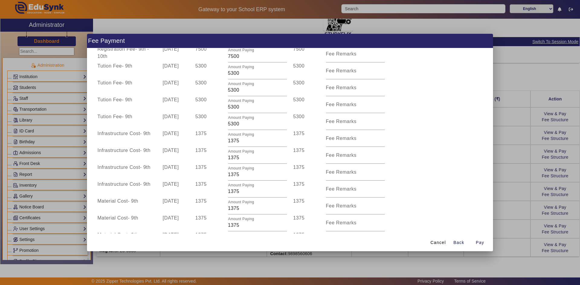
scroll to position [0, 0]
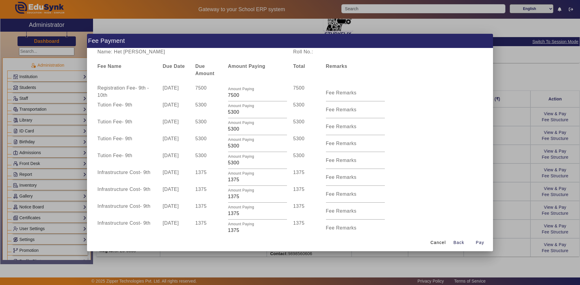
click at [494, 175] on div at bounding box center [290, 142] width 580 height 285
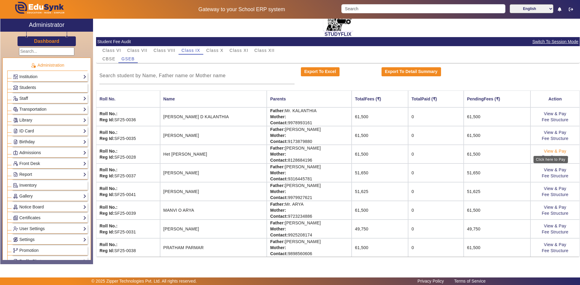
click at [552, 152] on link "View & Pay" at bounding box center [555, 151] width 22 height 5
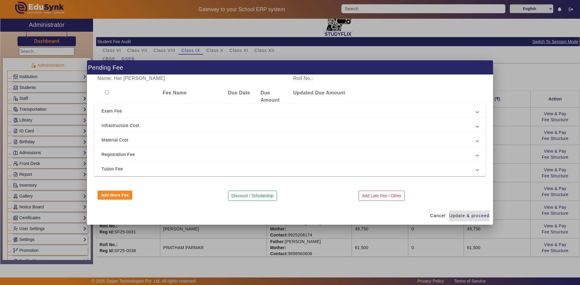
click at [108, 91] on input "checkbox" at bounding box center [107, 93] width 4 height 4
click at [114, 169] on span "Tution Fee" at bounding box center [288, 168] width 374 height 7
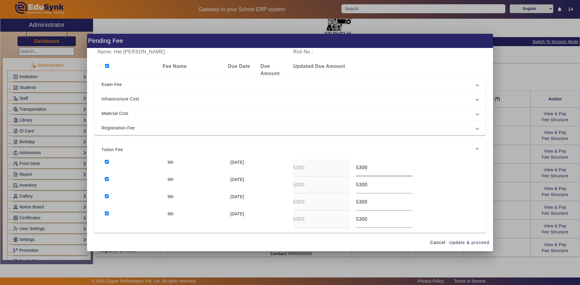
click at [358, 168] on input "5300" at bounding box center [384, 167] width 56 height 7
click at [359, 185] on input "5300" at bounding box center [384, 184] width 56 height 7
click at [464, 243] on span "Update & proceed" at bounding box center [469, 243] width 40 height 6
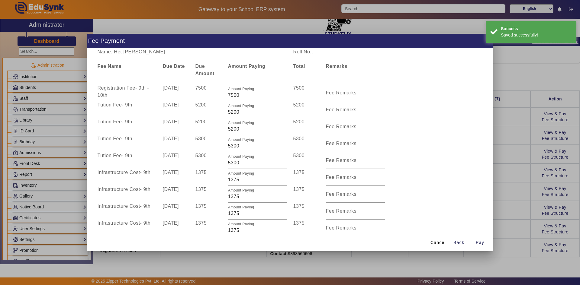
click at [502, 173] on div at bounding box center [290, 142] width 580 height 285
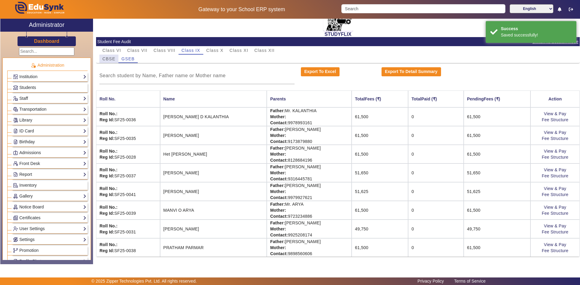
click at [107, 60] on span "CBSE" at bounding box center [108, 59] width 13 height 4
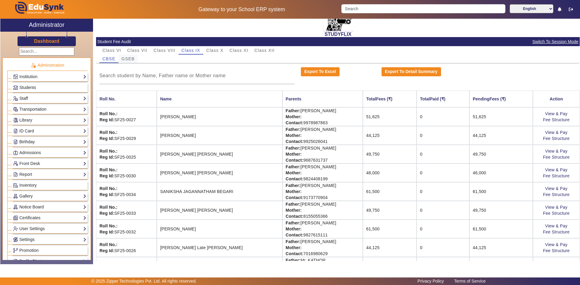
click at [127, 59] on span "GSEB" at bounding box center [127, 59] width 13 height 4
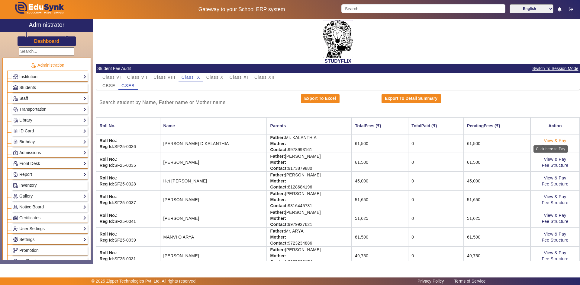
click at [547, 140] on link "View & Pay" at bounding box center [555, 140] width 22 height 5
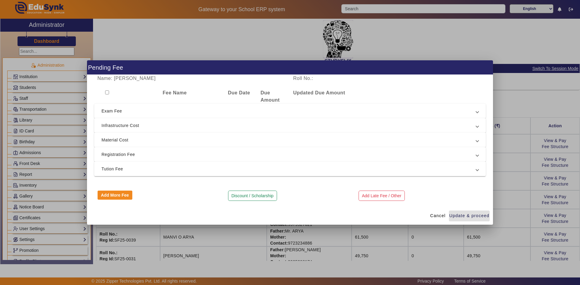
click at [522, 141] on div at bounding box center [290, 142] width 580 height 285
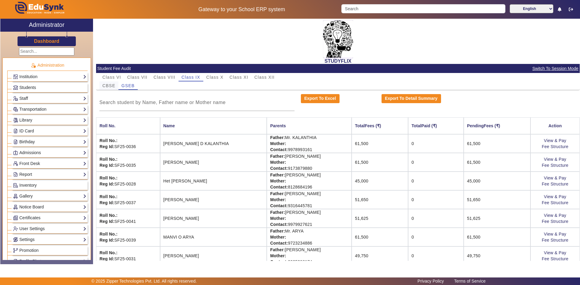
click at [111, 83] on span "CBSE" at bounding box center [108, 86] width 13 height 8
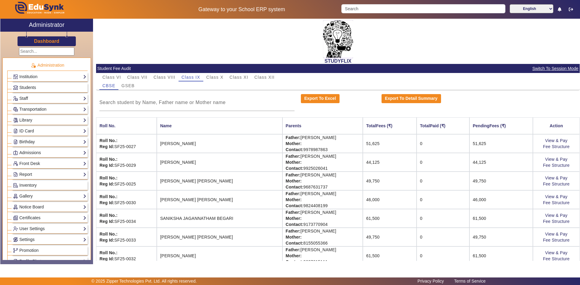
scroll to position [30, 0]
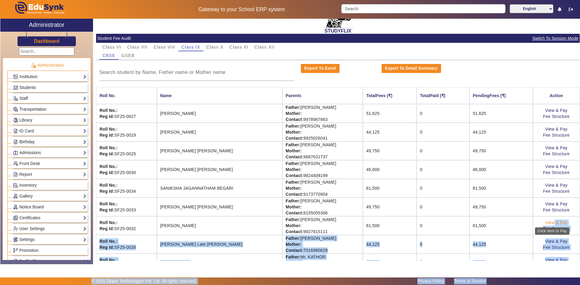
click at [547, 225] on body "Gateway to your School ERP system English हिंदी (Hindi) ಕನ್ನಡ (Kannada) தமிழ் (…" at bounding box center [290, 142] width 580 height 285
click at [545, 223] on link "View & Pay" at bounding box center [556, 222] width 22 height 5
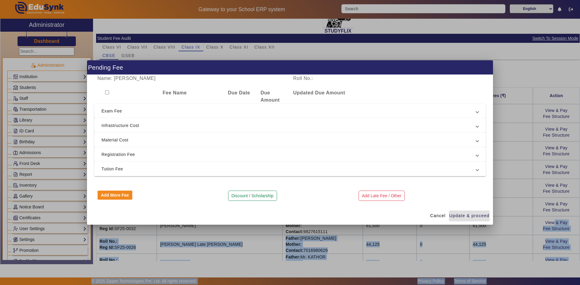
click at [107, 92] on input "checkbox" at bounding box center [107, 93] width 4 height 4
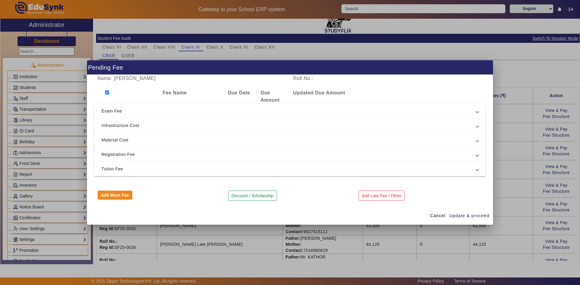
click at [105, 170] on span "Tution Fee" at bounding box center [288, 168] width 374 height 7
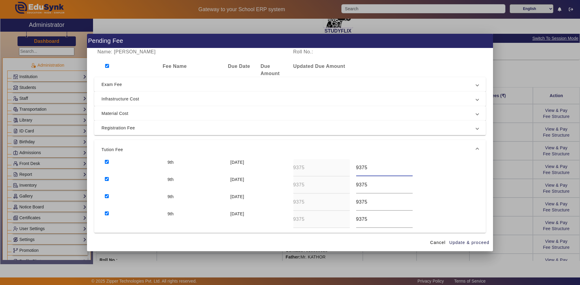
click at [347, 169] on div "9th 10 Apr 2025 9375 9375" at bounding box center [289, 167] width 377 height 17
click at [343, 185] on div "9th 10 Jul 2025 9375 9375" at bounding box center [289, 185] width 377 height 17
drag, startPoint x: 369, startPoint y: 200, endPoint x: 348, endPoint y: 200, distance: 21.4
click at [348, 200] on div "9th 10 Oct 2025 9375 9375" at bounding box center [289, 202] width 377 height 17
click at [347, 220] on div "9th 10 Dec 2025 9375 9375" at bounding box center [289, 219] width 377 height 17
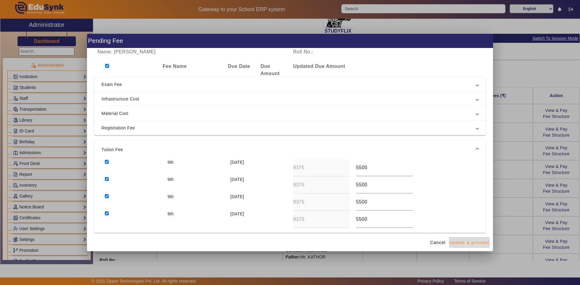
click at [460, 241] on span "Update & proceed" at bounding box center [469, 243] width 40 height 6
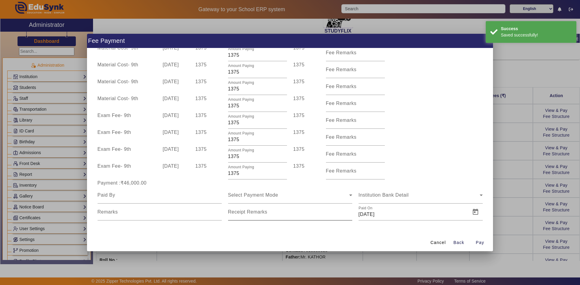
scroll to position [193, 0]
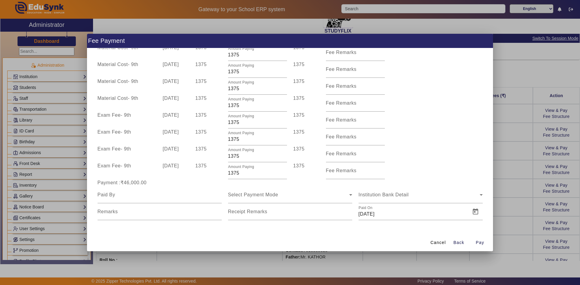
click at [498, 200] on div at bounding box center [290, 142] width 580 height 285
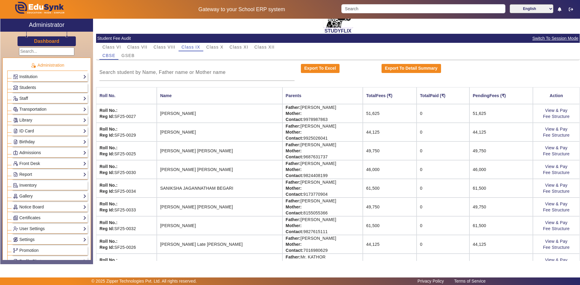
scroll to position [46, 0]
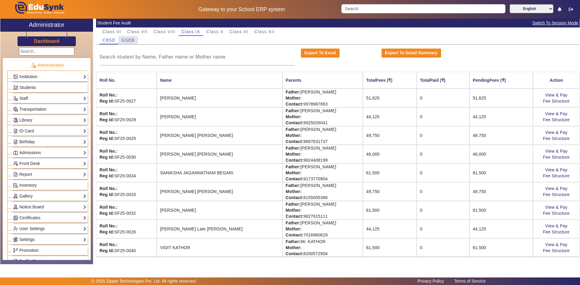
click at [128, 42] on span "GSEB" at bounding box center [127, 40] width 13 height 4
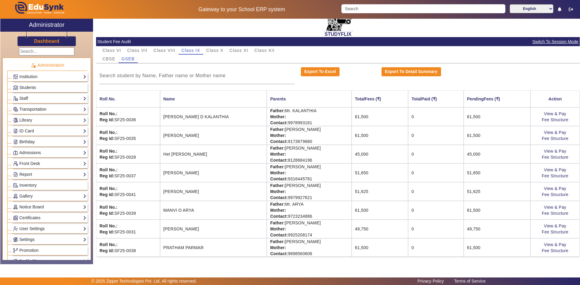
scroll to position [27, 0]
click at [547, 114] on link "View & Pay" at bounding box center [555, 113] width 22 height 5
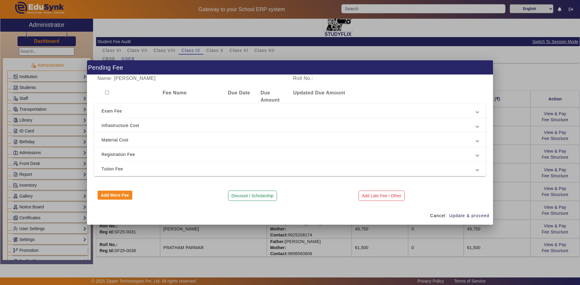
click at [106, 91] on input "checkbox" at bounding box center [107, 93] width 4 height 4
click at [115, 171] on span "Tution Fee" at bounding box center [288, 168] width 374 height 7
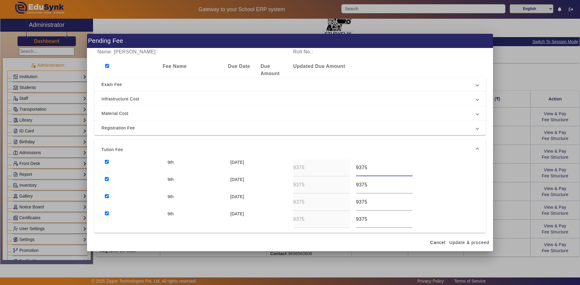
drag, startPoint x: 368, startPoint y: 167, endPoint x: 350, endPoint y: 167, distance: 17.8
click at [350, 167] on div "9th 10 Apr 2025 9375 9375" at bounding box center [289, 167] width 377 height 17
click at [347, 185] on div "9th 10 Jul 2025 9375 9375" at bounding box center [289, 185] width 377 height 17
click at [347, 200] on div "9th 10 Oct 2025 9375 9375" at bounding box center [289, 202] width 377 height 17
drag, startPoint x: 368, startPoint y: 222, endPoint x: 350, endPoint y: 220, distance: 18.2
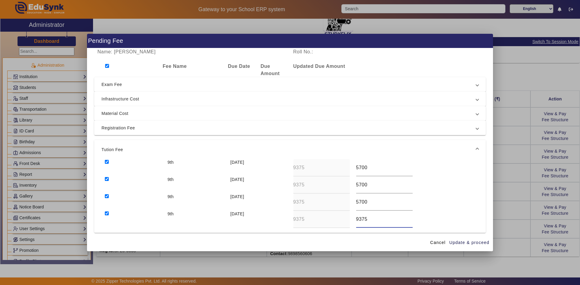
click at [350, 220] on div "9th 10 Dec 2025 9375 9375" at bounding box center [289, 219] width 377 height 17
drag, startPoint x: 360, startPoint y: 220, endPoint x: 370, endPoint y: 220, distance: 9.7
click at [370, 220] on input "5700" at bounding box center [384, 219] width 56 height 7
drag, startPoint x: 366, startPoint y: 202, endPoint x: 360, endPoint y: 203, distance: 6.1
click at [360, 203] on input "5700" at bounding box center [384, 202] width 56 height 7
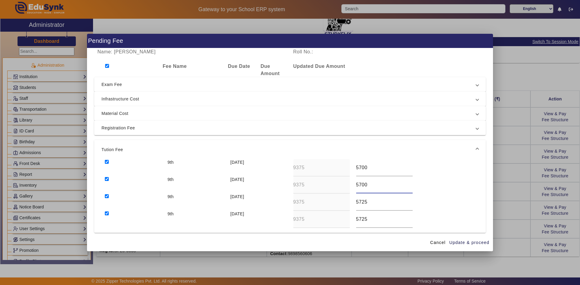
drag, startPoint x: 368, startPoint y: 185, endPoint x: 360, endPoint y: 186, distance: 7.9
click at [360, 186] on input "5700" at bounding box center [384, 184] width 56 height 7
click at [465, 243] on span "Update & proceed" at bounding box center [469, 243] width 40 height 6
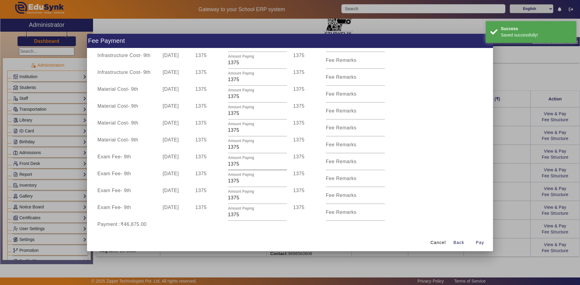
scroll to position [193, 0]
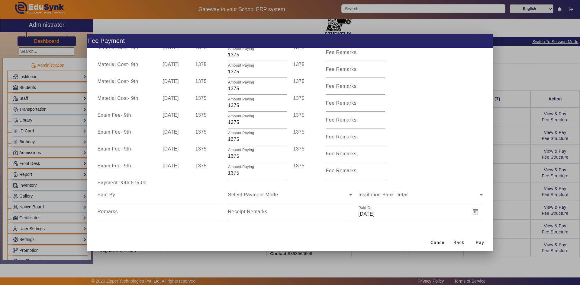
click at [516, 213] on div at bounding box center [290, 142] width 580 height 285
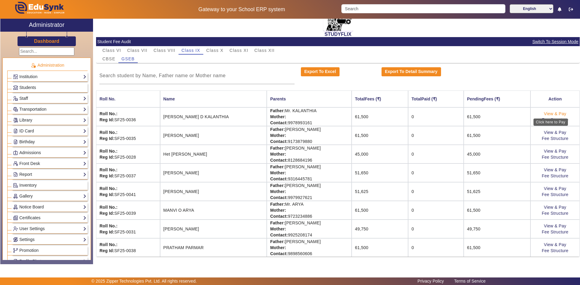
click at [553, 113] on link "View & Pay" at bounding box center [555, 113] width 22 height 5
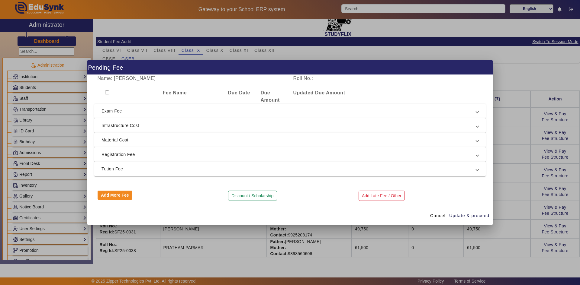
click at [108, 93] on input "checkbox" at bounding box center [107, 93] width 4 height 4
click at [117, 169] on span "Tution Fee" at bounding box center [288, 168] width 374 height 7
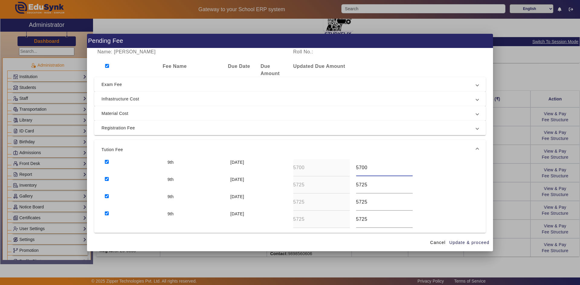
click at [358, 168] on input "5700" at bounding box center [384, 167] width 56 height 7
click at [359, 170] on input "5700" at bounding box center [384, 167] width 56 height 7
drag, startPoint x: 359, startPoint y: 168, endPoint x: 348, endPoint y: 168, distance: 11.5
click at [348, 168] on div "9th 10 Apr 2025 5700 5700" at bounding box center [289, 167] width 377 height 17
drag, startPoint x: 359, startPoint y: 185, endPoint x: 350, endPoint y: 184, distance: 9.1
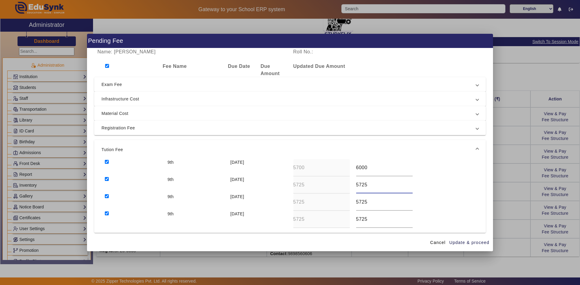
click at [350, 184] on div "9th 10 Jul 2025 5725 5725" at bounding box center [289, 185] width 377 height 17
drag, startPoint x: 360, startPoint y: 202, endPoint x: 354, endPoint y: 201, distance: 6.1
click at [356, 201] on input "5725" at bounding box center [384, 202] width 56 height 7
click at [359, 220] on input "5725" at bounding box center [384, 219] width 56 height 7
click at [469, 242] on span "Update & proceed" at bounding box center [469, 243] width 40 height 6
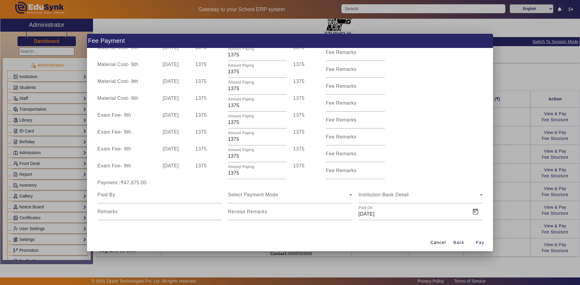
click at [422, 255] on div at bounding box center [290, 142] width 580 height 285
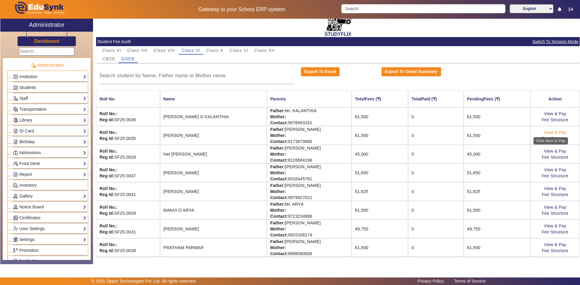
click at [544, 133] on link "View & Pay" at bounding box center [555, 132] width 22 height 5
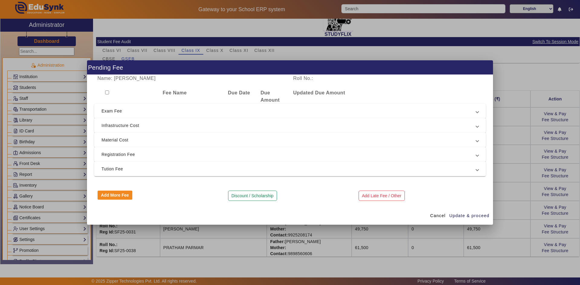
click at [106, 93] on input "checkbox" at bounding box center [107, 93] width 4 height 4
click at [127, 170] on span "Tution Fee" at bounding box center [288, 168] width 374 height 7
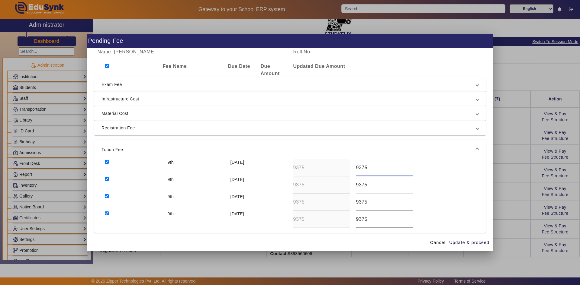
drag, startPoint x: 365, startPoint y: 170, endPoint x: 351, endPoint y: 167, distance: 13.6
click at [353, 167] on div "9375" at bounding box center [384, 167] width 63 height 17
drag, startPoint x: 367, startPoint y: 186, endPoint x: 352, endPoint y: 187, distance: 15.7
click at [353, 187] on div "9375" at bounding box center [384, 185] width 63 height 17
click at [356, 187] on input "9375" at bounding box center [384, 184] width 56 height 7
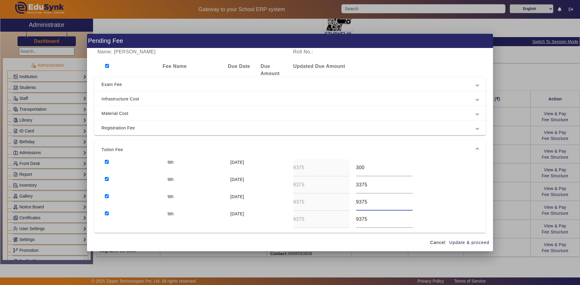
drag, startPoint x: 357, startPoint y: 203, endPoint x: 354, endPoint y: 203, distance: 3.3
click at [356, 203] on input "9375" at bounding box center [384, 202] width 56 height 7
drag, startPoint x: 357, startPoint y: 219, endPoint x: 348, endPoint y: 220, distance: 8.2
click at [348, 220] on div "9th 10 Dec 2025 9375 9375" at bounding box center [289, 219] width 377 height 17
click at [454, 242] on span "Update & proceed" at bounding box center [469, 243] width 40 height 6
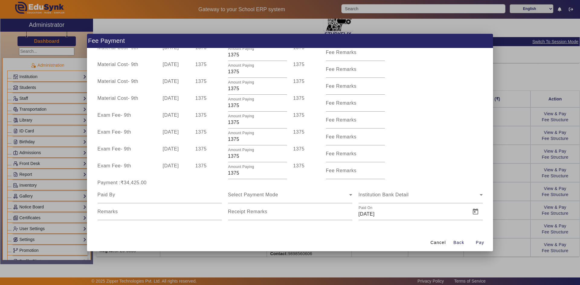
click at [512, 182] on div at bounding box center [290, 142] width 580 height 285
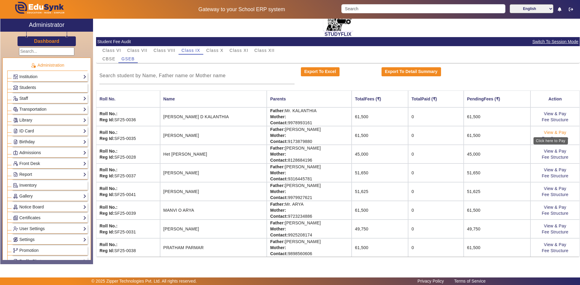
click at [544, 133] on link "View & Pay" at bounding box center [555, 132] width 22 height 5
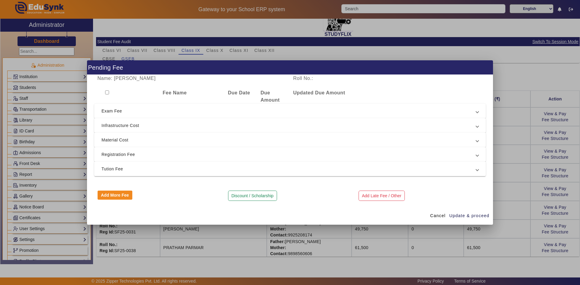
click at [107, 92] on input "checkbox" at bounding box center [107, 93] width 4 height 4
click at [130, 170] on span "Tution Fee" at bounding box center [288, 168] width 374 height 7
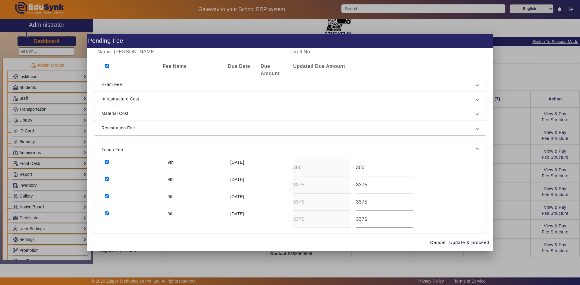
scroll to position [30, 0]
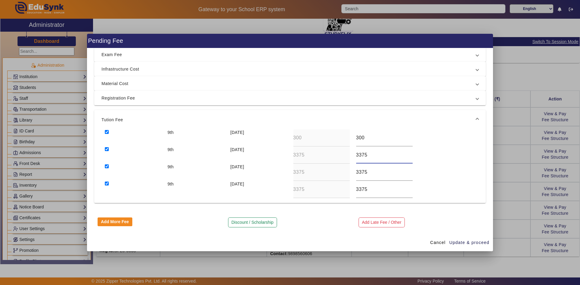
drag, startPoint x: 358, startPoint y: 156, endPoint x: 375, endPoint y: 157, distance: 17.3
click at [375, 157] on input "3375" at bounding box center [384, 155] width 56 height 7
drag, startPoint x: 356, startPoint y: 171, endPoint x: 372, endPoint y: 171, distance: 15.7
click at [372, 171] on input "3375" at bounding box center [384, 172] width 56 height 7
drag, startPoint x: 356, startPoint y: 188, endPoint x: 371, endPoint y: 189, distance: 14.5
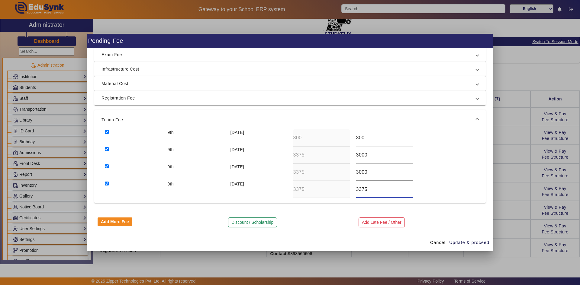
click at [371, 189] on input "3375" at bounding box center [384, 189] width 56 height 7
click at [467, 242] on span "Update & proceed" at bounding box center [469, 243] width 40 height 6
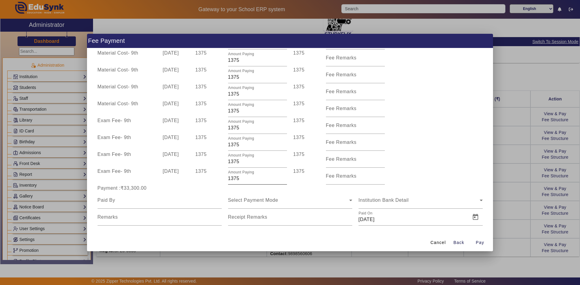
scroll to position [193, 0]
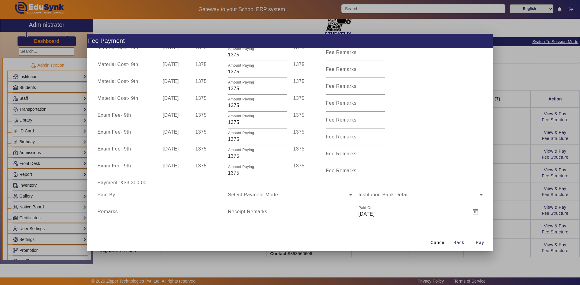
click at [501, 199] on div at bounding box center [290, 142] width 580 height 285
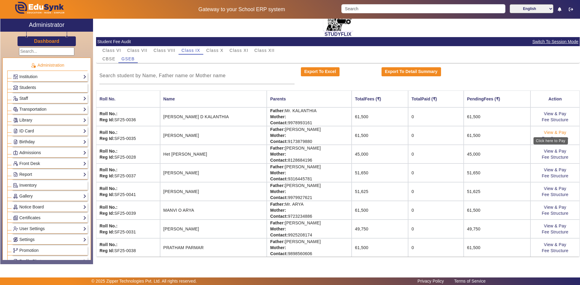
click at [549, 133] on link "View & Pay" at bounding box center [555, 132] width 22 height 5
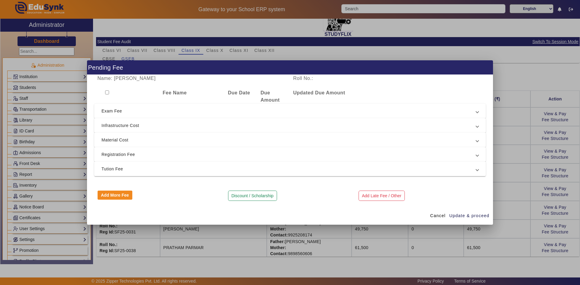
click at [107, 93] on input "checkbox" at bounding box center [107, 93] width 4 height 4
click at [136, 167] on span "Tution Fee" at bounding box center [288, 168] width 374 height 7
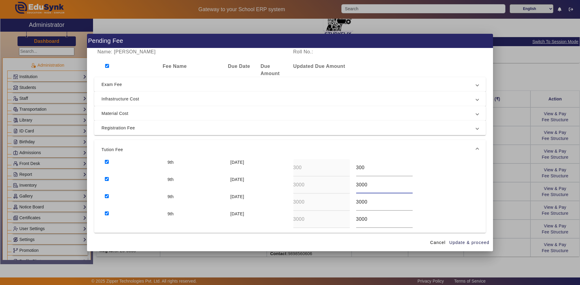
drag, startPoint x: 359, startPoint y: 186, endPoint x: 354, endPoint y: 186, distance: 4.2
click at [356, 186] on input "3000" at bounding box center [384, 184] width 56 height 7
drag, startPoint x: 360, startPoint y: 201, endPoint x: 350, endPoint y: 201, distance: 10.0
click at [350, 201] on div "9th 10 Oct 2025 3000 3000" at bounding box center [289, 202] width 377 height 17
drag, startPoint x: 359, startPoint y: 218, endPoint x: 351, endPoint y: 220, distance: 8.2
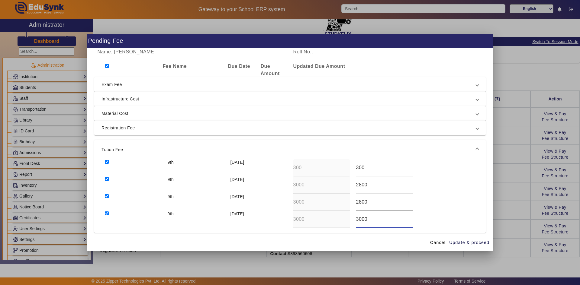
click at [353, 220] on div "3000" at bounding box center [384, 219] width 63 height 17
click at [457, 241] on span "Update & proceed" at bounding box center [469, 243] width 40 height 6
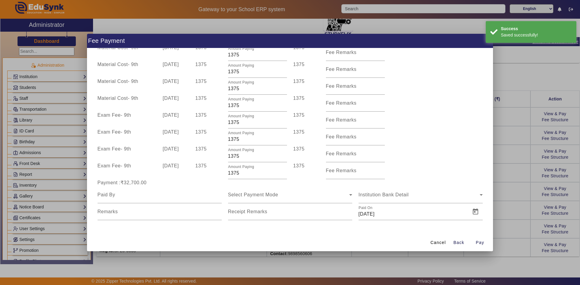
click at [504, 205] on div at bounding box center [290, 142] width 580 height 285
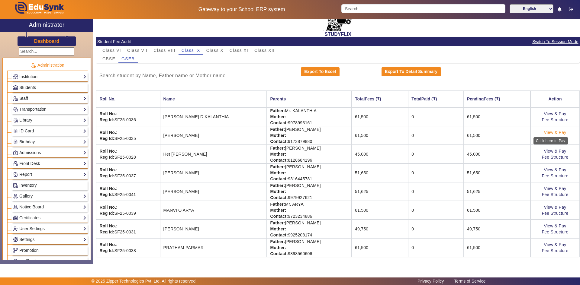
click at [547, 130] on link "View & Pay" at bounding box center [555, 132] width 22 height 5
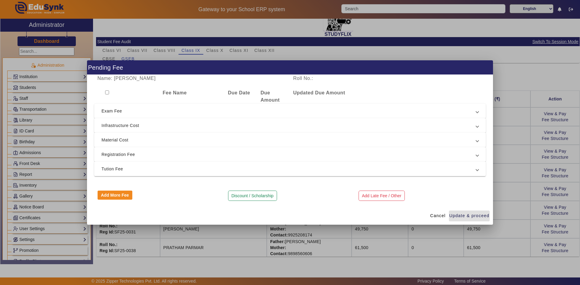
click at [108, 93] on input "checkbox" at bounding box center [107, 93] width 4 height 4
click at [123, 168] on span "Tution Fee" at bounding box center [288, 168] width 374 height 7
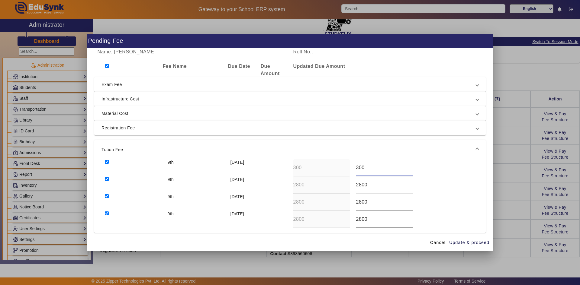
drag, startPoint x: 357, startPoint y: 168, endPoint x: 365, endPoint y: 168, distance: 7.5
click at [365, 168] on input "300" at bounding box center [384, 167] width 56 height 7
drag, startPoint x: 352, startPoint y: 168, endPoint x: 362, endPoint y: 168, distance: 10.0
click at [362, 168] on div "300" at bounding box center [384, 167] width 63 height 17
drag, startPoint x: 363, startPoint y: 168, endPoint x: 348, endPoint y: 168, distance: 15.1
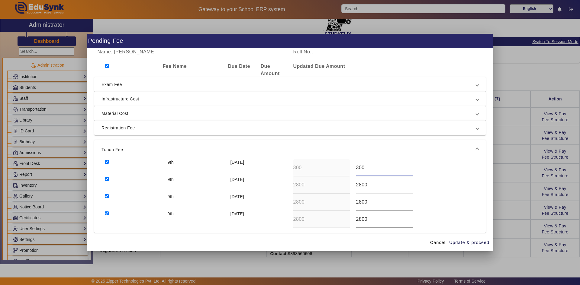
click at [348, 168] on div "9th 10 Apr 2025 300 300" at bounding box center [289, 167] width 377 height 17
click at [462, 240] on span "Update & proceed" at bounding box center [469, 243] width 40 height 6
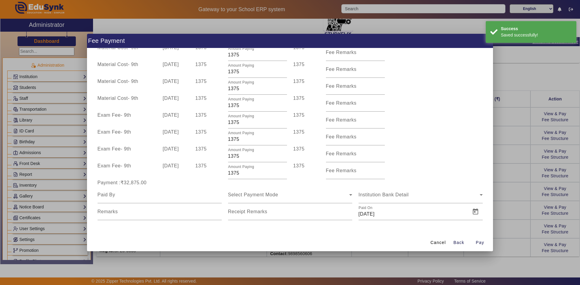
click at [502, 150] on div at bounding box center [290, 142] width 580 height 285
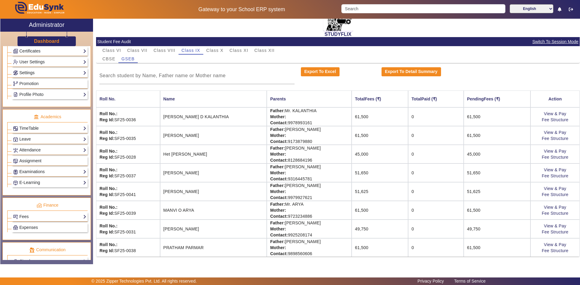
scroll to position [226, 0]
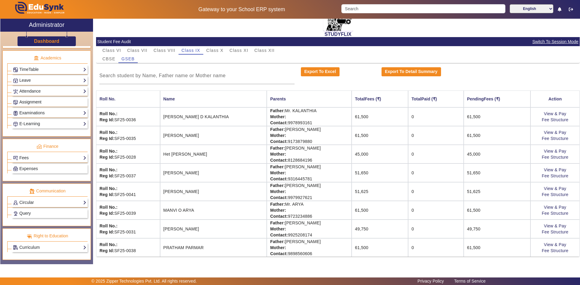
click at [33, 104] on span "Assignment" at bounding box center [30, 102] width 22 height 5
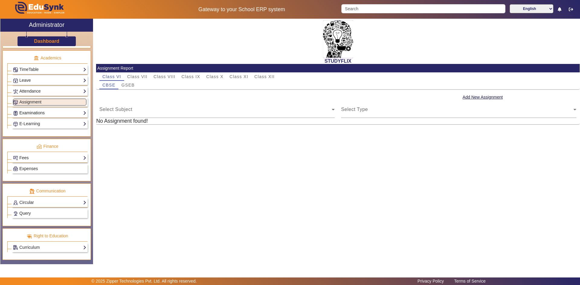
click at [30, 112] on link "Examinations" at bounding box center [49, 113] width 73 height 7
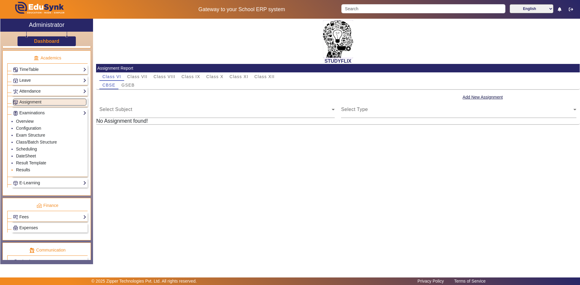
click at [23, 168] on link "Results" at bounding box center [23, 170] width 14 height 5
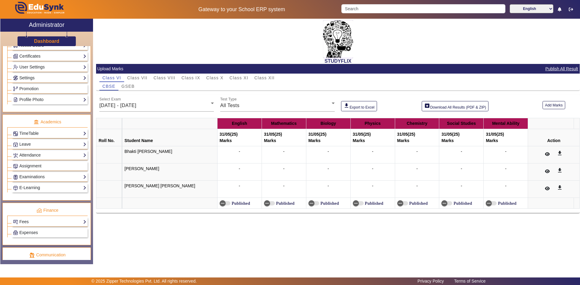
scroll to position [181, 0]
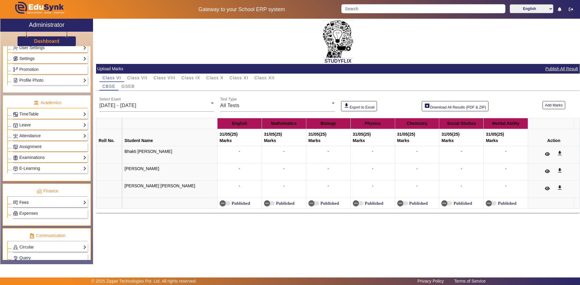
click at [30, 203] on link "Fees" at bounding box center [49, 202] width 73 height 7
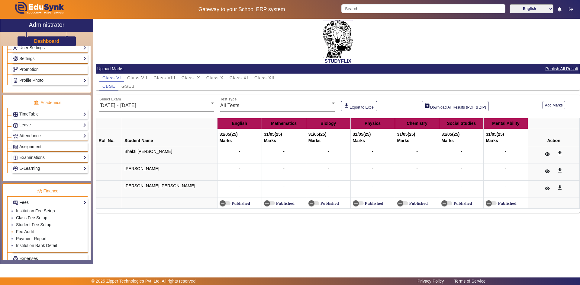
click at [23, 233] on link "Fee Audit" at bounding box center [25, 231] width 18 height 5
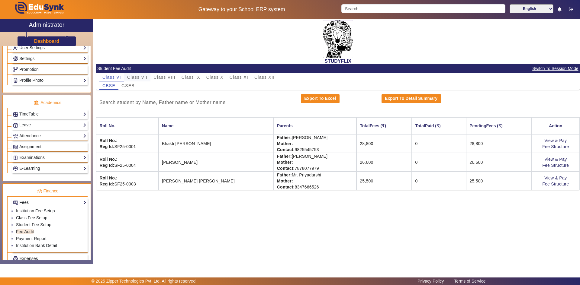
click at [145, 76] on span "Class VII" at bounding box center [137, 77] width 20 height 4
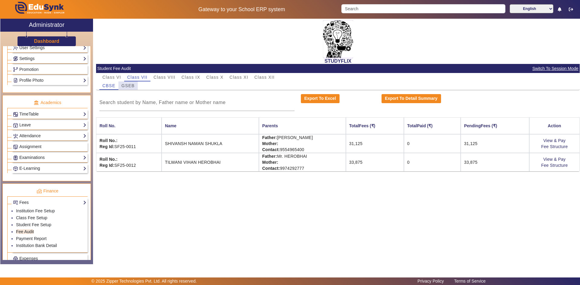
click at [122, 87] on span "GSEB" at bounding box center [127, 86] width 13 height 4
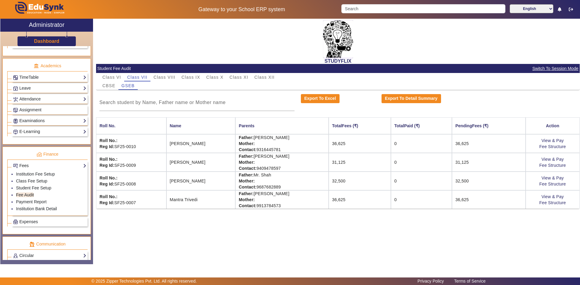
scroll to position [271, 0]
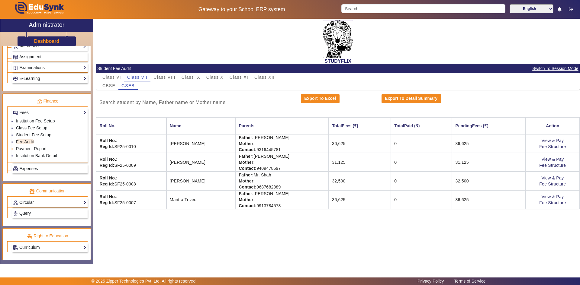
click at [42, 149] on link "Payment Report" at bounding box center [31, 148] width 30 height 5
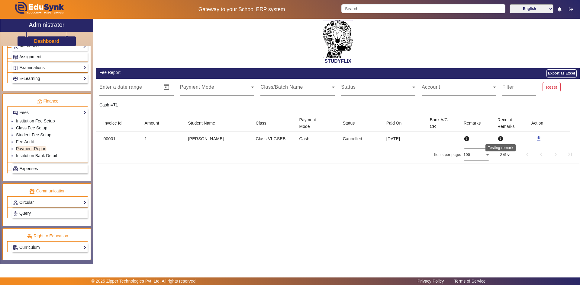
click at [499, 137] on mat-icon "info" at bounding box center [500, 139] width 6 height 6
click at [464, 140] on mat-icon "info" at bounding box center [466, 139] width 6 height 6
